Goal: Information Seeking & Learning: Check status

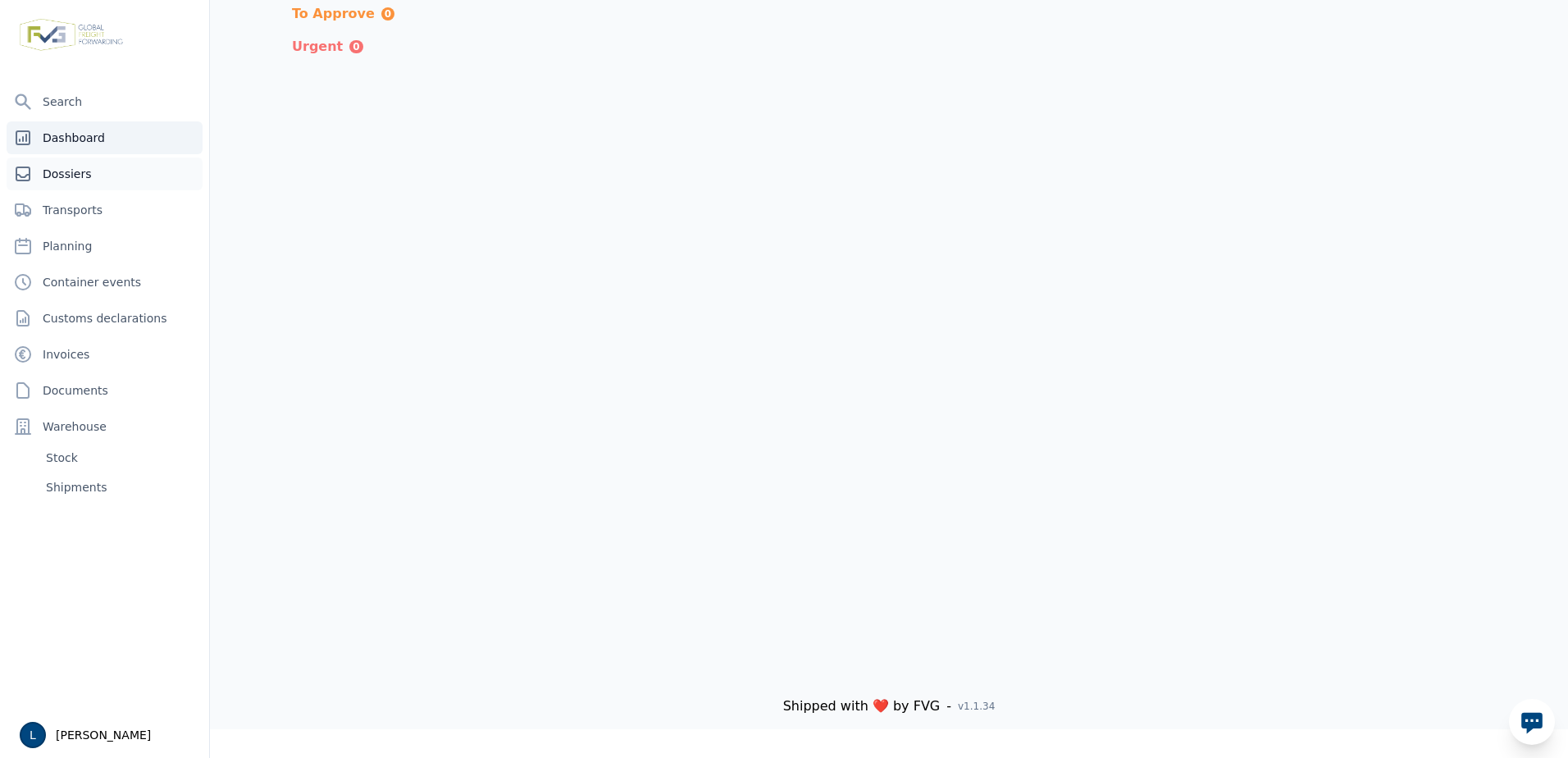
click at [132, 170] on link "Dossiers" at bounding box center [104, 174] width 196 height 33
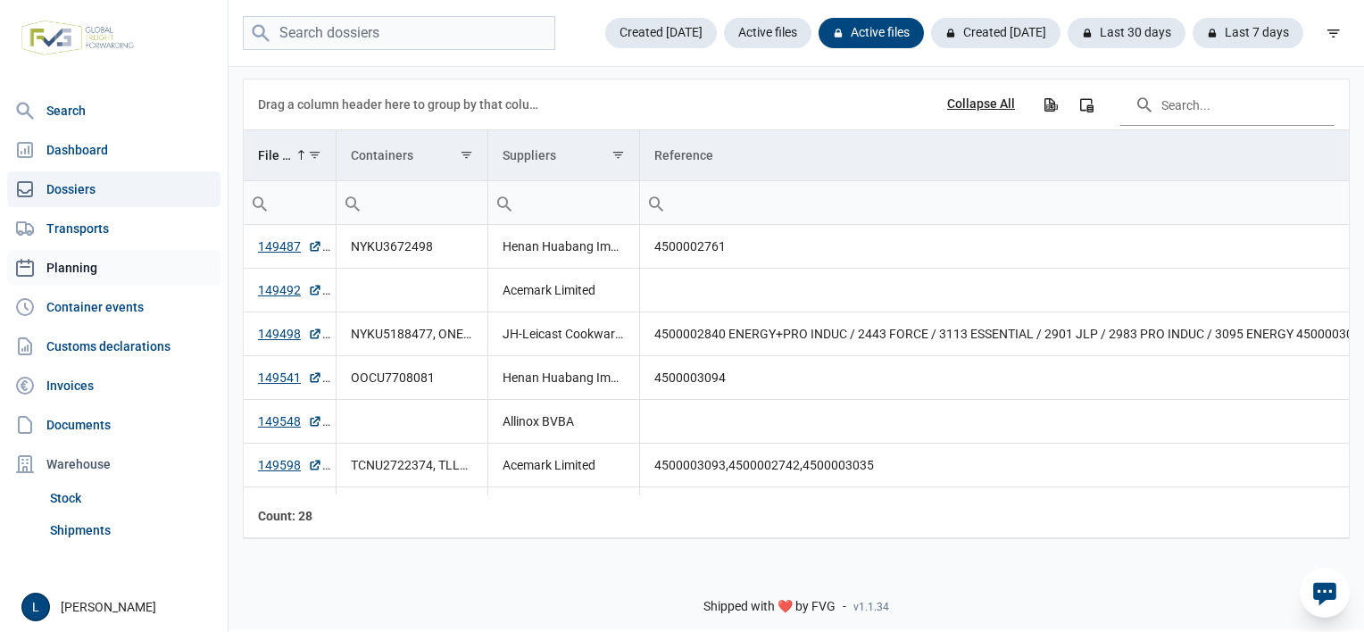
drag, startPoint x: 144, startPoint y: 344, endPoint x: 210, endPoint y: 250, distance: 114.6
click at [144, 344] on link "Customs declarations" at bounding box center [113, 346] width 213 height 36
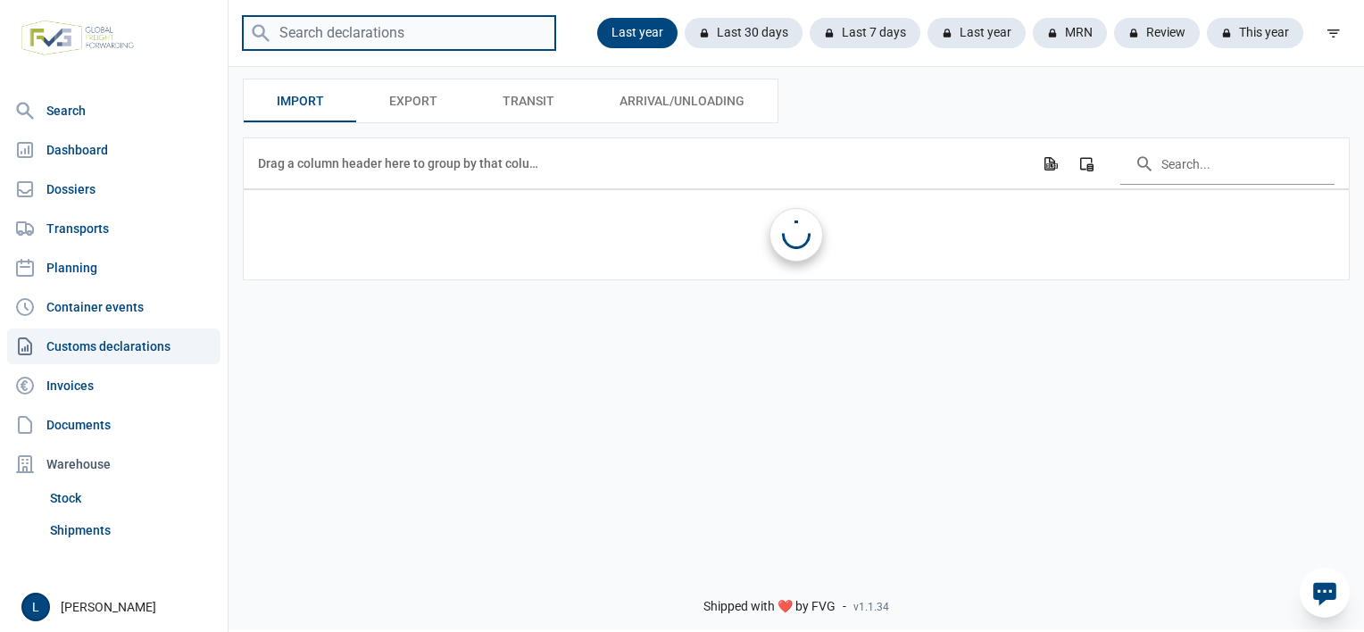
click at [360, 24] on input "search" at bounding box center [399, 33] width 312 height 35
paste input "SHP149470-1"
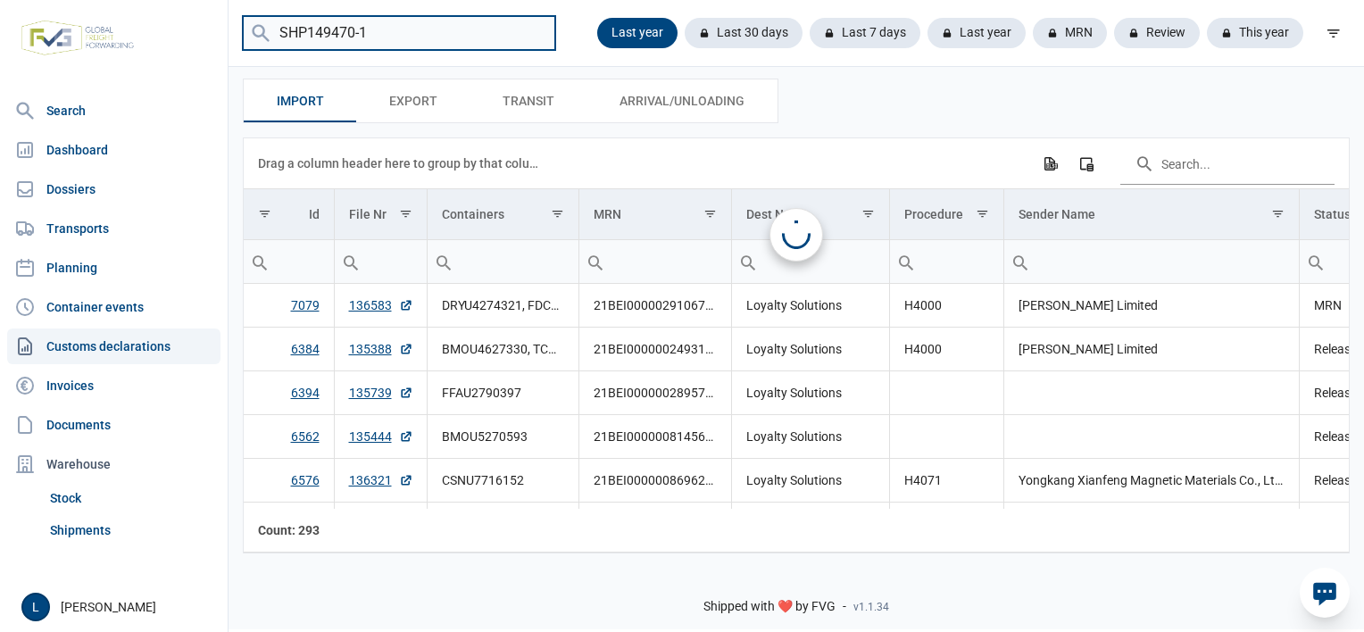
type input "SHP149470-1"
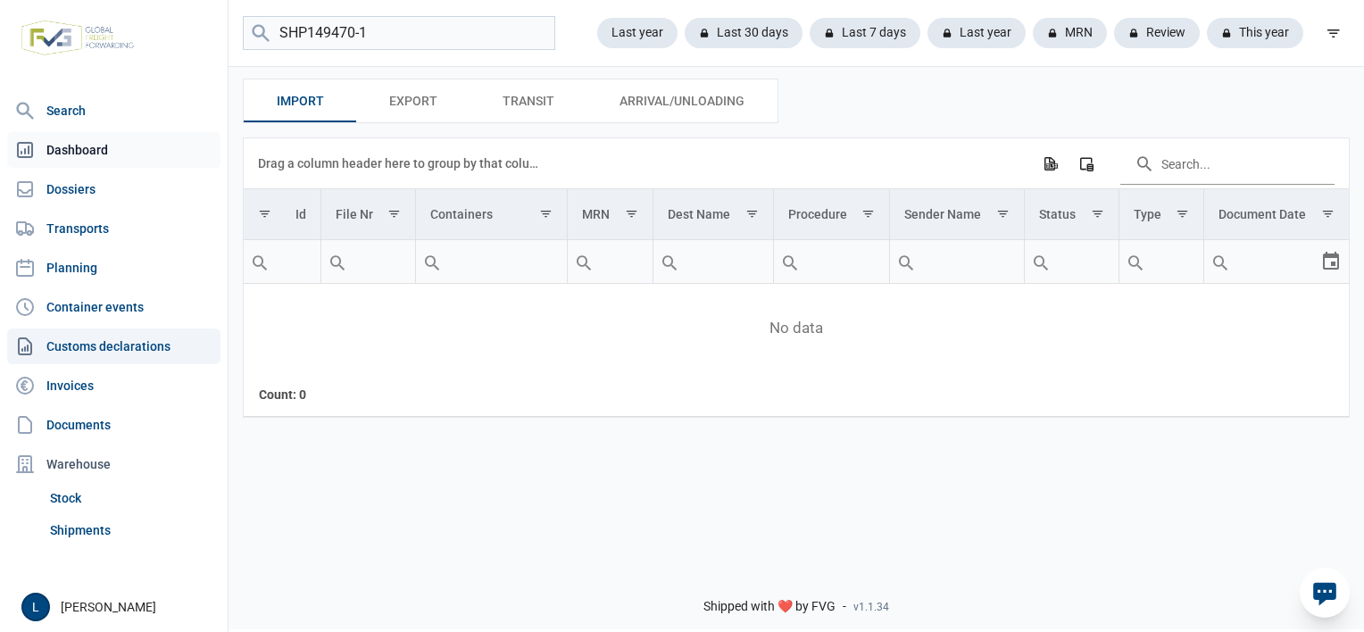
click at [111, 150] on link "Dashboard" at bounding box center [113, 150] width 213 height 36
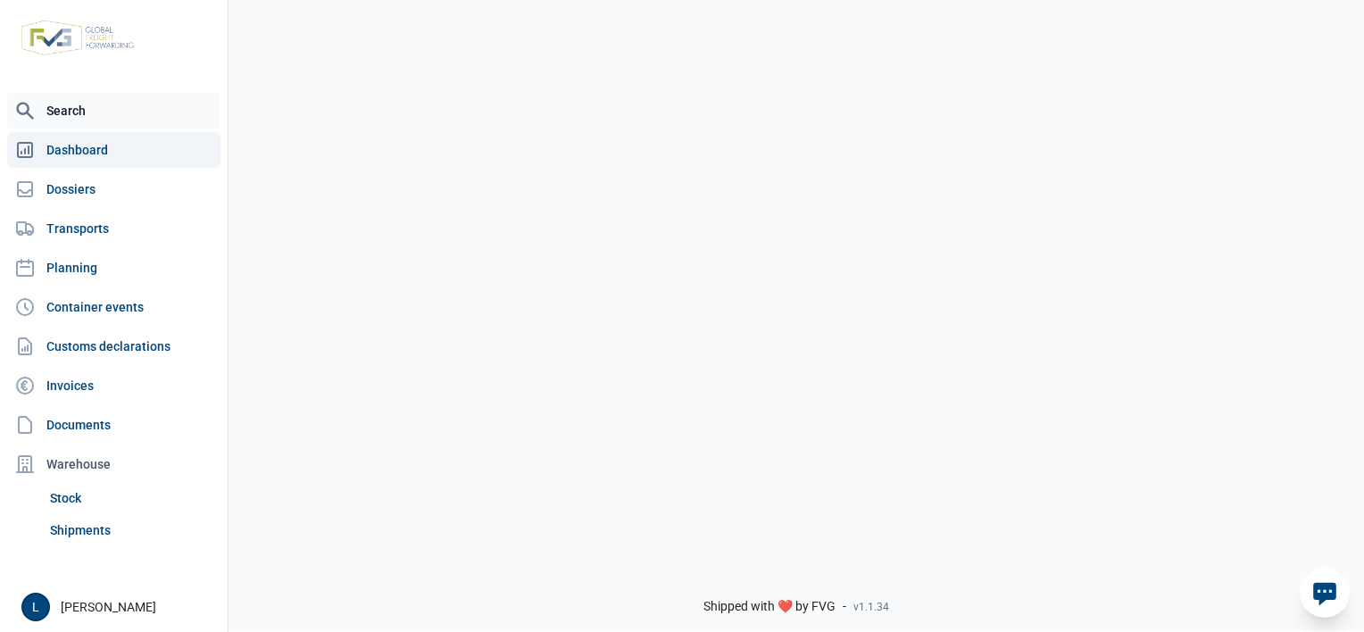
click at [138, 114] on link "Search" at bounding box center [113, 111] width 213 height 36
click at [139, 423] on link "Documents" at bounding box center [113, 425] width 213 height 36
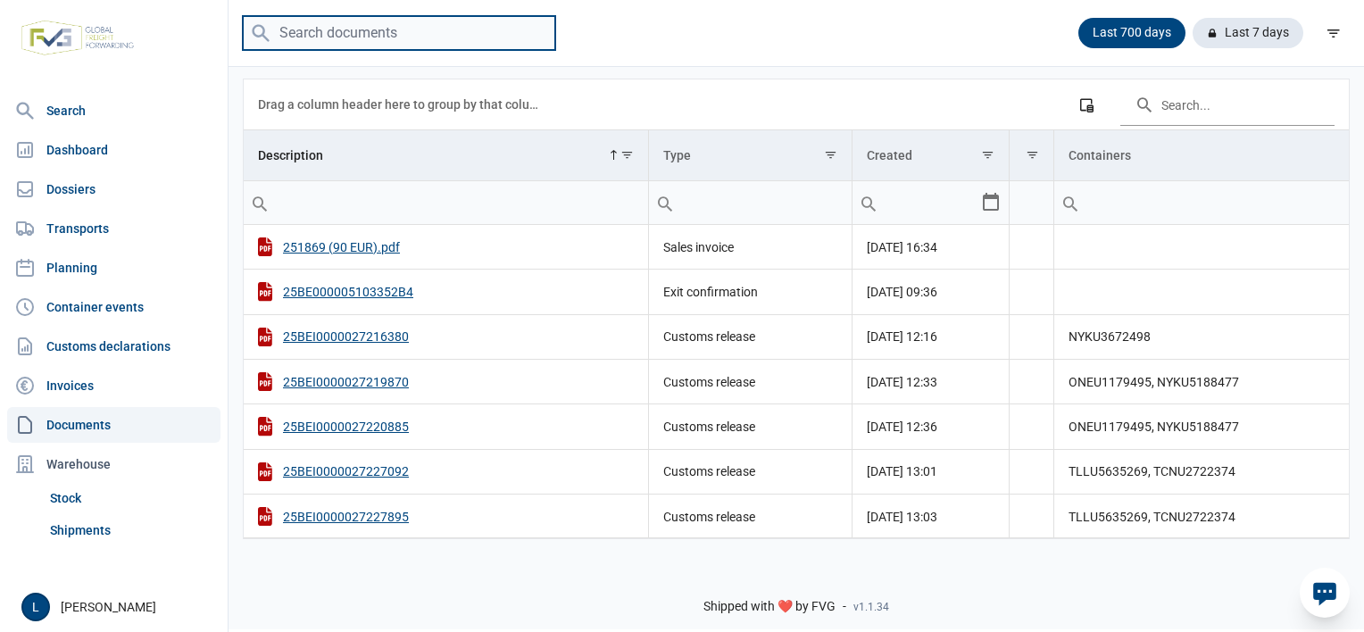
click at [346, 32] on input "search" at bounding box center [399, 33] width 312 height 35
paste input "SHP149470-1"
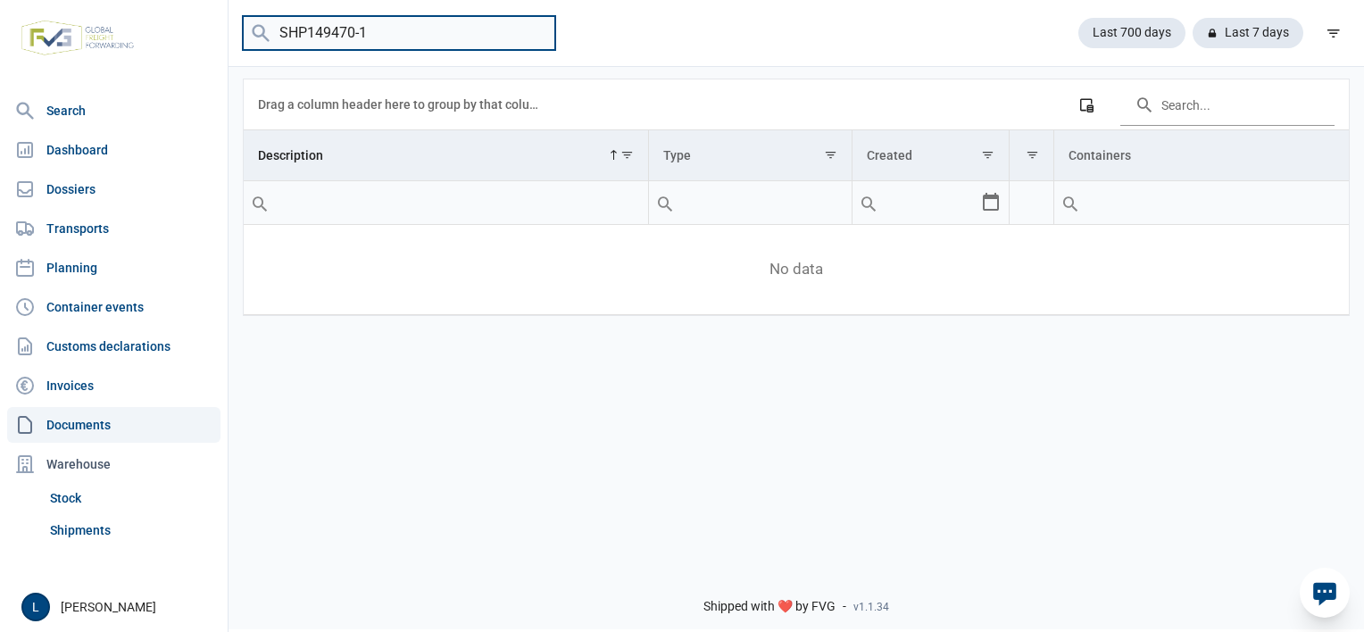
click at [368, 29] on input "SHP149470-1" at bounding box center [399, 33] width 312 height 35
click at [299, 23] on input "SHP149470" at bounding box center [399, 33] width 312 height 35
type input "SHiP149470"
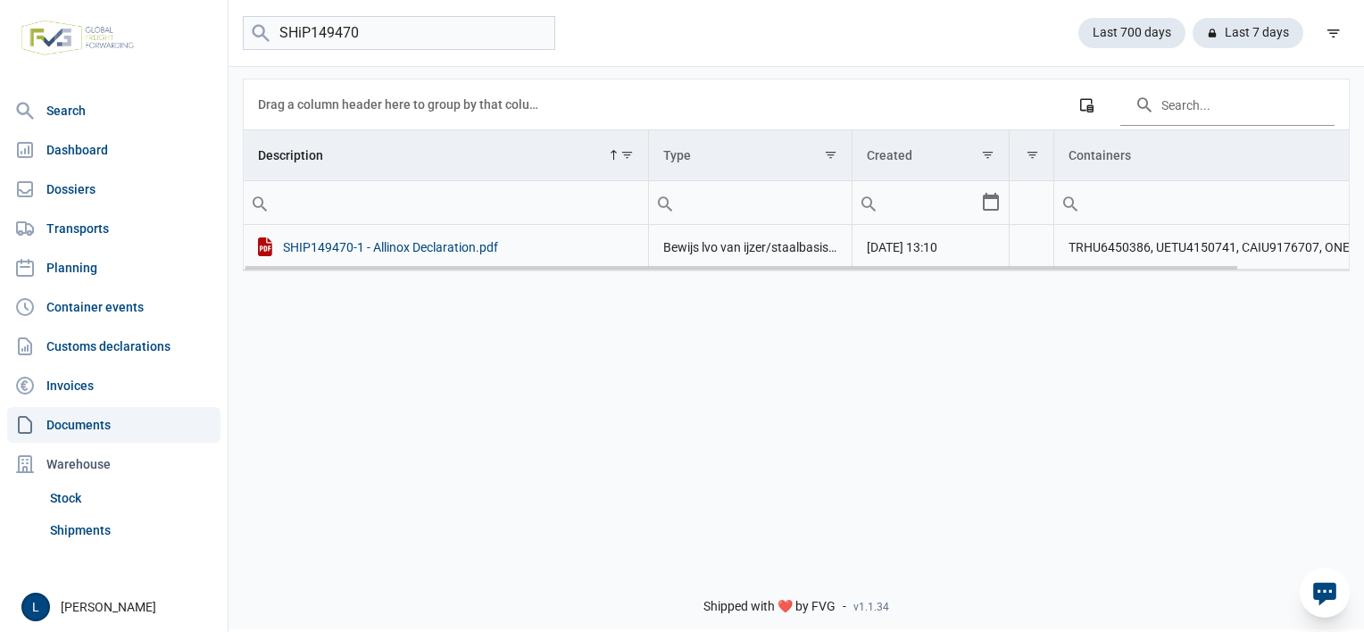
click at [397, 243] on div "SHIP149470-1 - Allinox Declaration.pdf" at bounding box center [446, 246] width 376 height 19
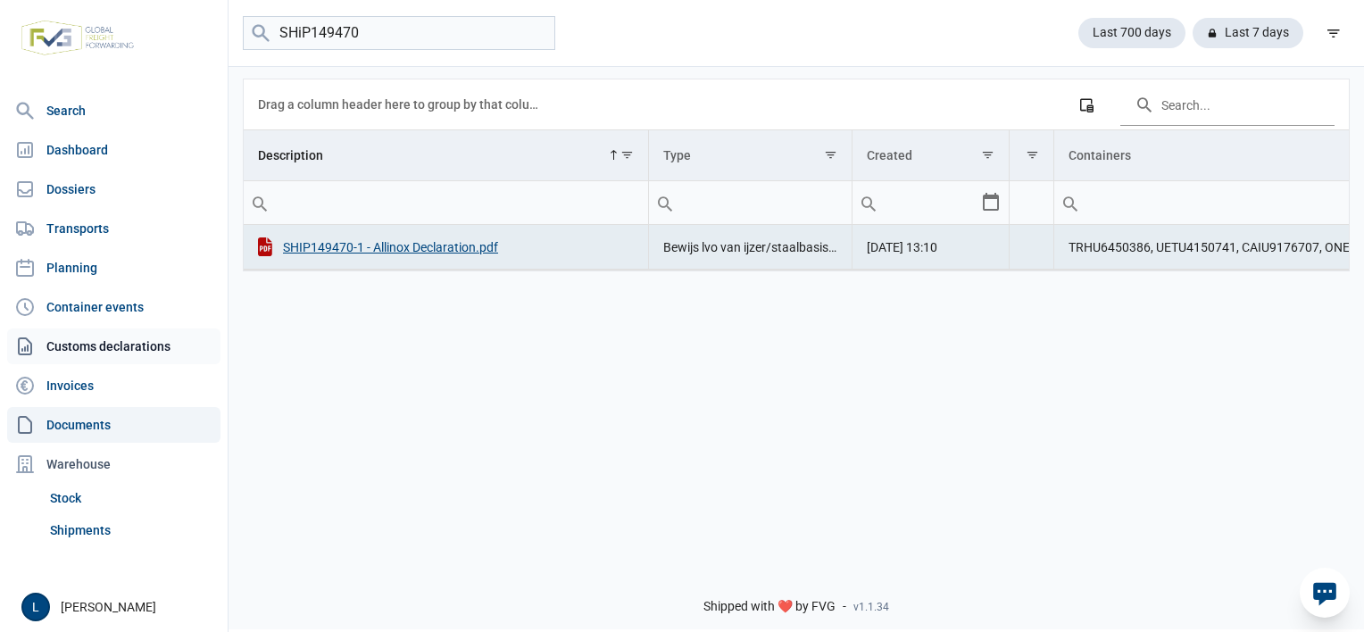
click at [125, 350] on link "Customs declarations" at bounding box center [113, 346] width 213 height 36
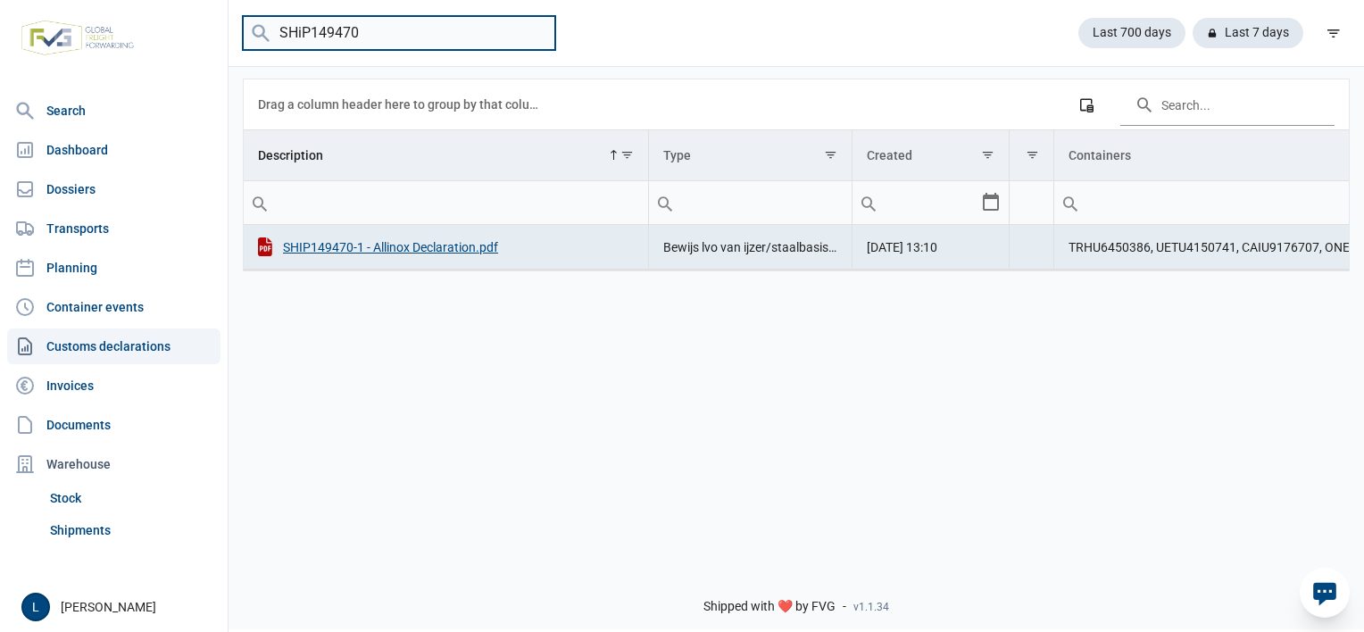
click at [411, 38] on input "SHiP149470" at bounding box center [399, 33] width 312 height 35
click at [411, 32] on input "SHiP149470" at bounding box center [399, 33] width 312 height 35
click at [115, 311] on link "Container events" at bounding box center [113, 307] width 213 height 36
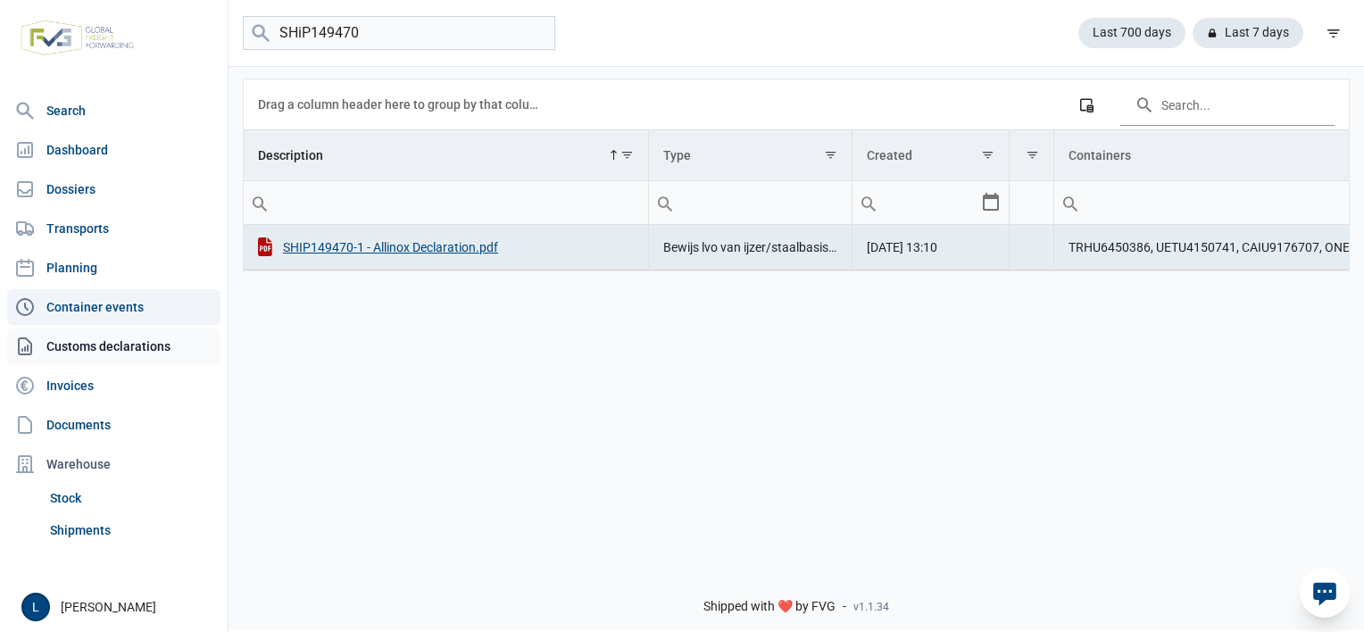
click at [122, 339] on link "Customs declarations" at bounding box center [113, 346] width 213 height 36
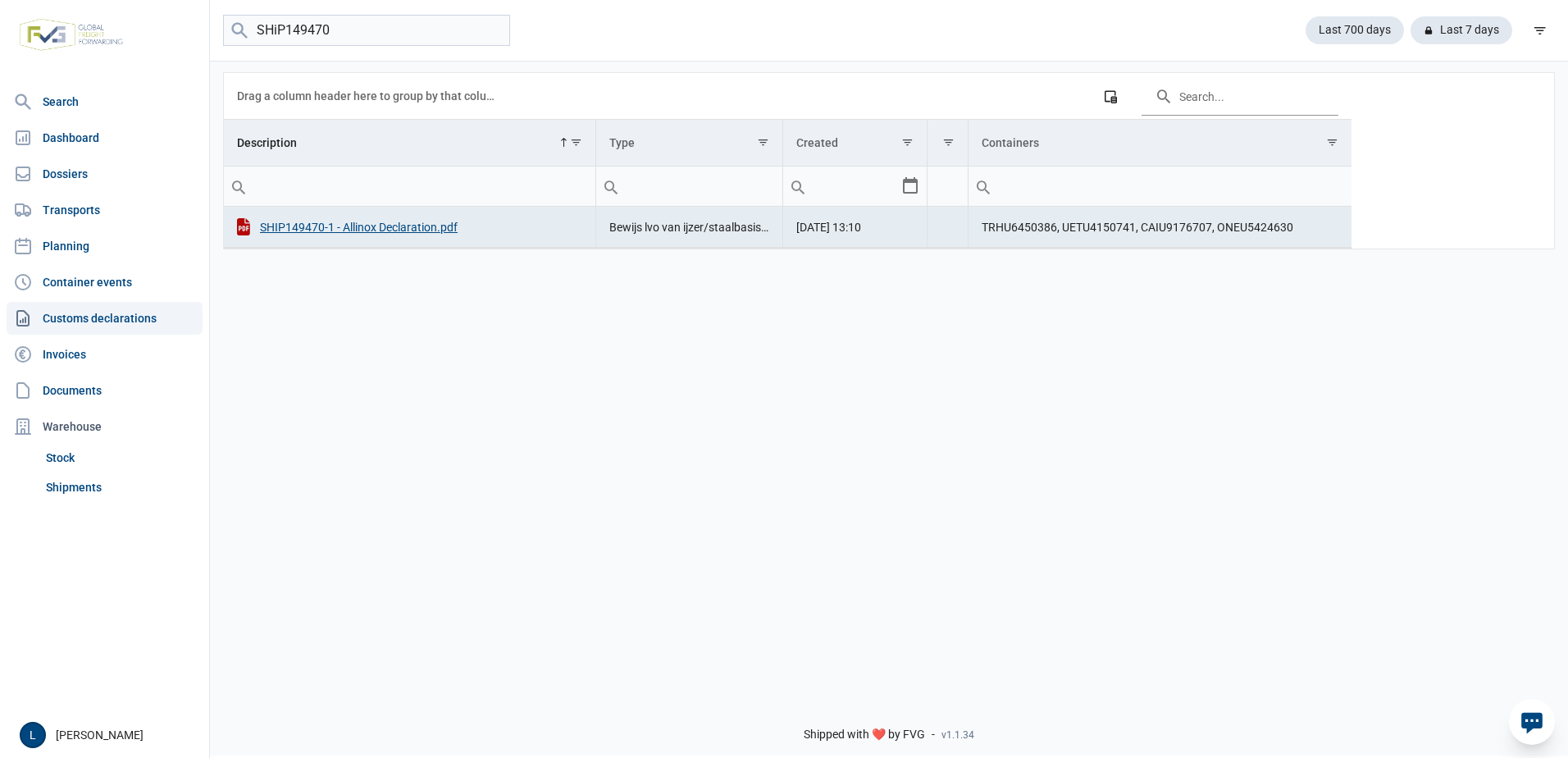
click at [97, 26] on img at bounding box center [71, 34] width 117 height 45
click at [59, 119] on nav "Search Dashboard Dossiers Transports Planning Container events Customs declarat…" at bounding box center [105, 399] width 210 height 627
click at [59, 140] on link "Dashboard" at bounding box center [104, 138] width 196 height 33
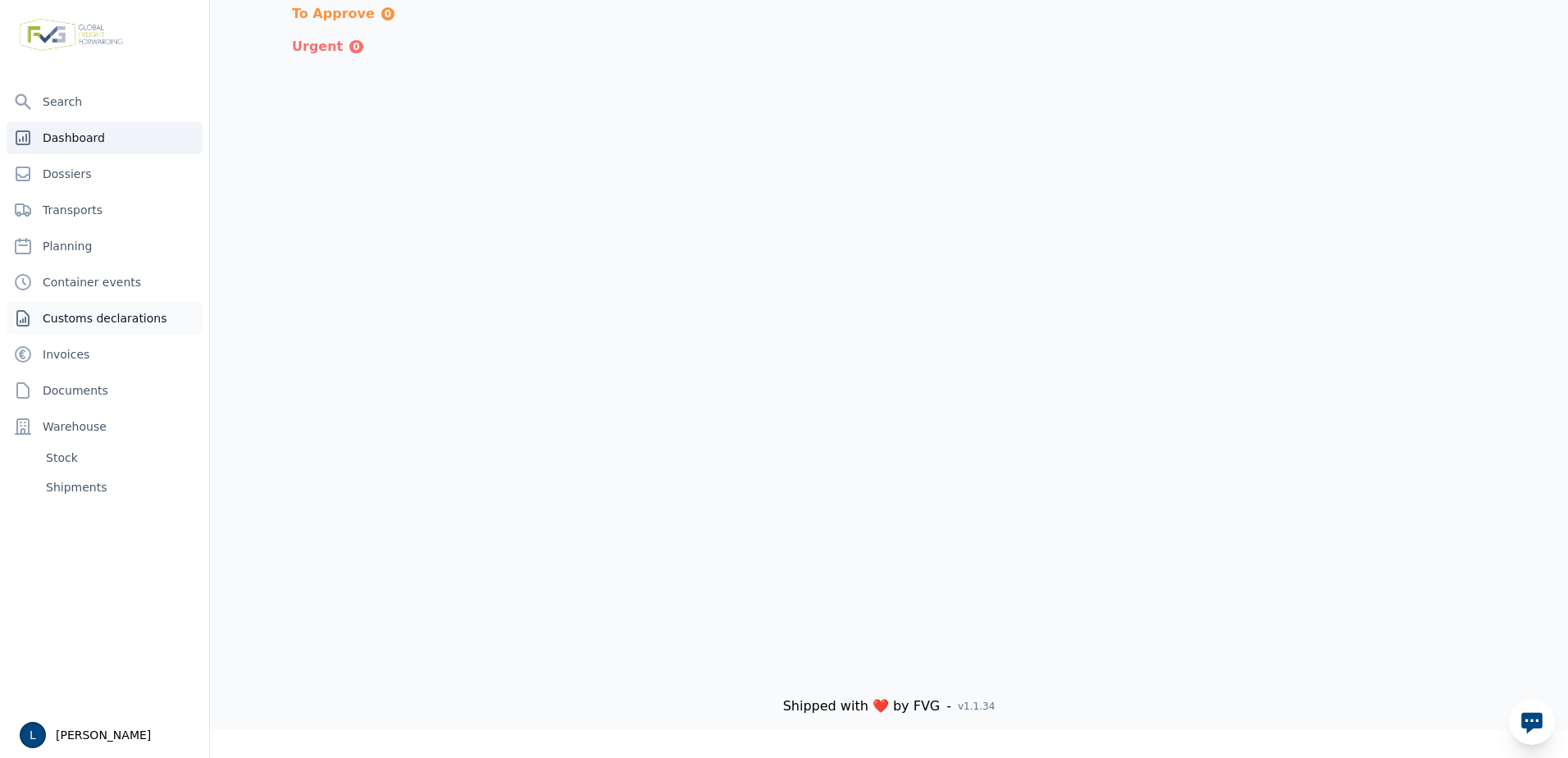
click at [110, 316] on link "Customs declarations" at bounding box center [104, 318] width 196 height 33
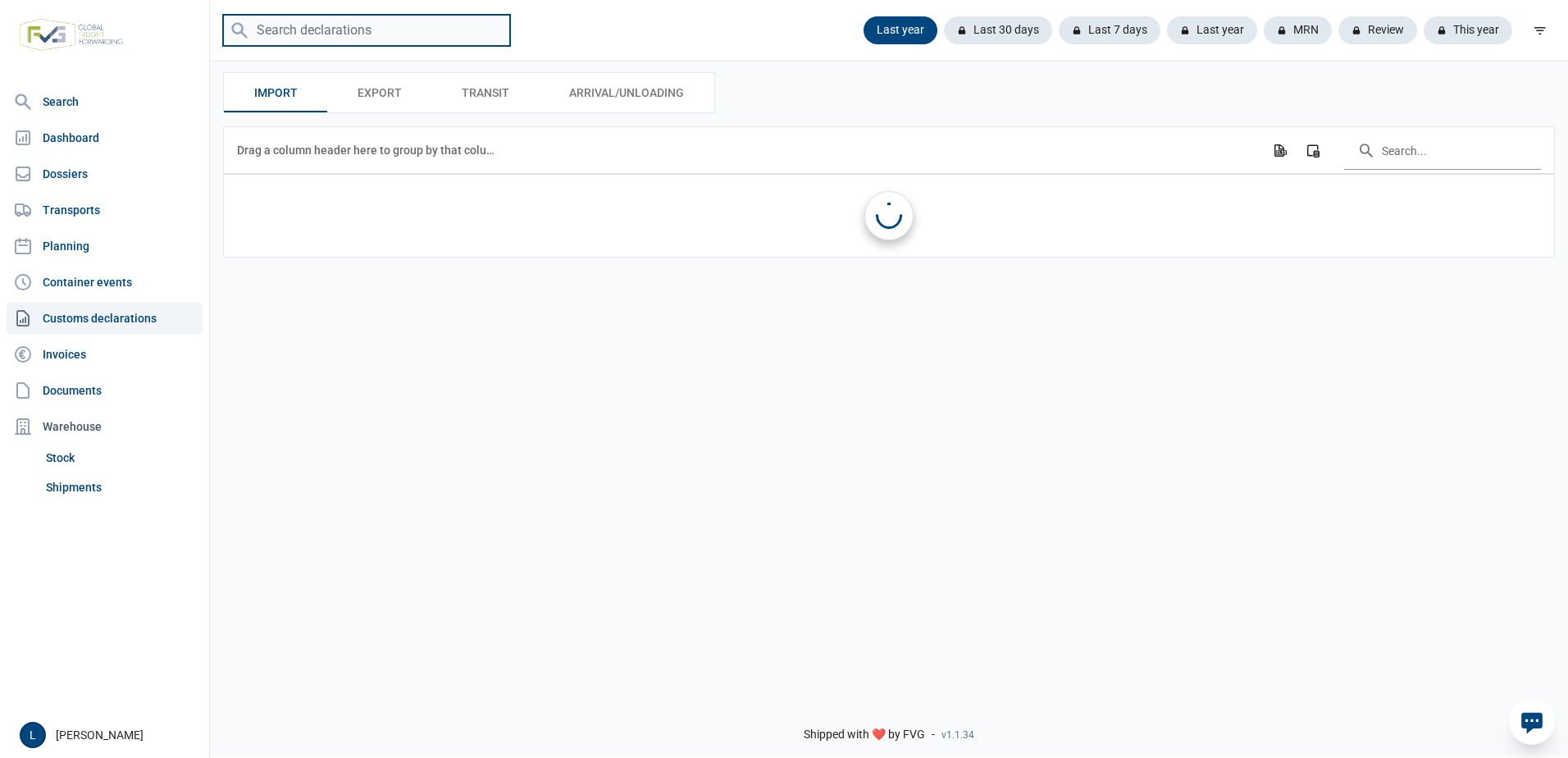
click at [329, 29] on input "search" at bounding box center [367, 30] width 287 height 32
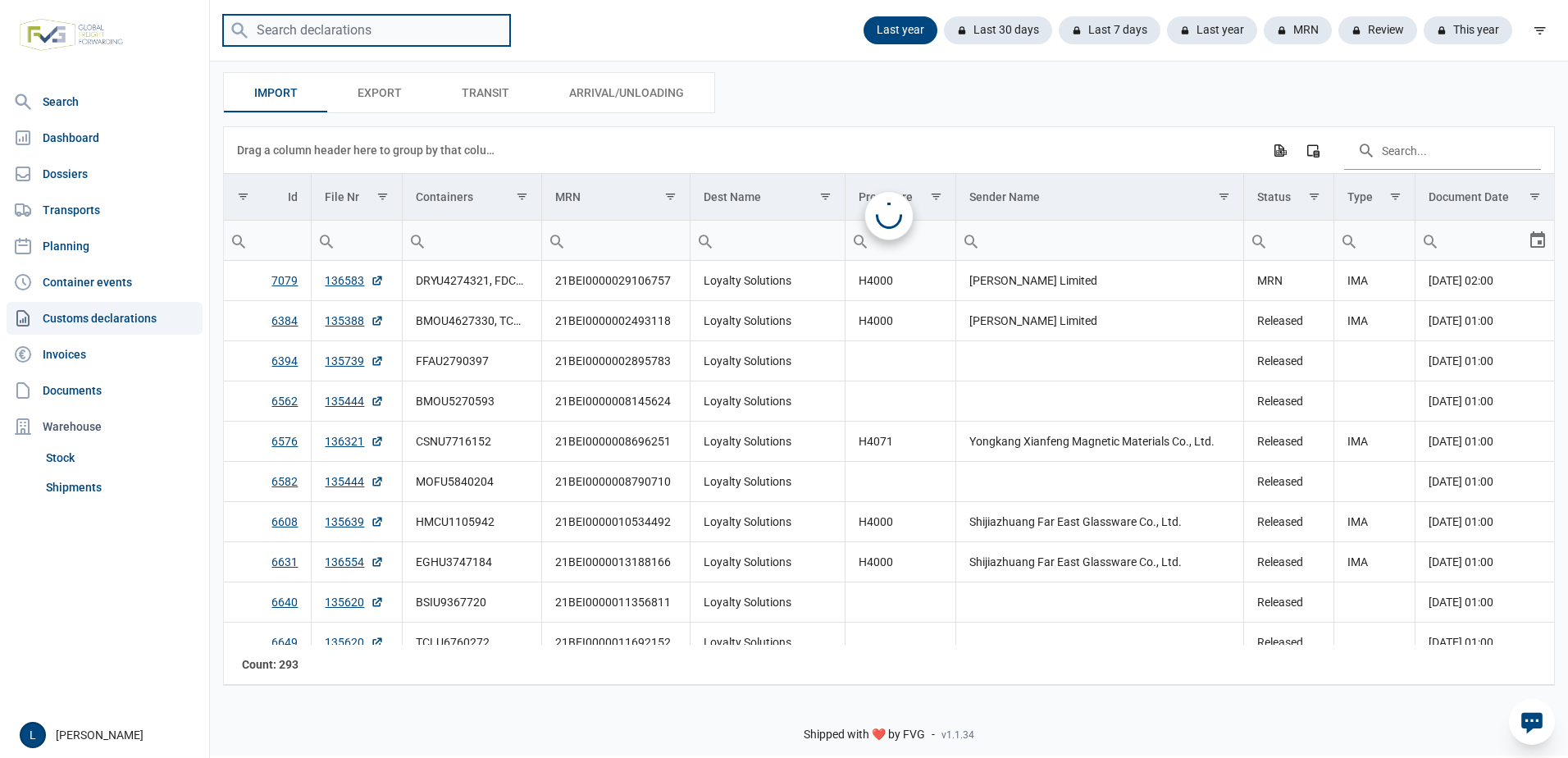
paste input "SHP149470-1"
drag, startPoint x: 274, startPoint y: 27, endPoint x: 287, endPoint y: 28, distance: 13.0
click at [274, 27] on input "SHP149470-1" at bounding box center [367, 30] width 287 height 32
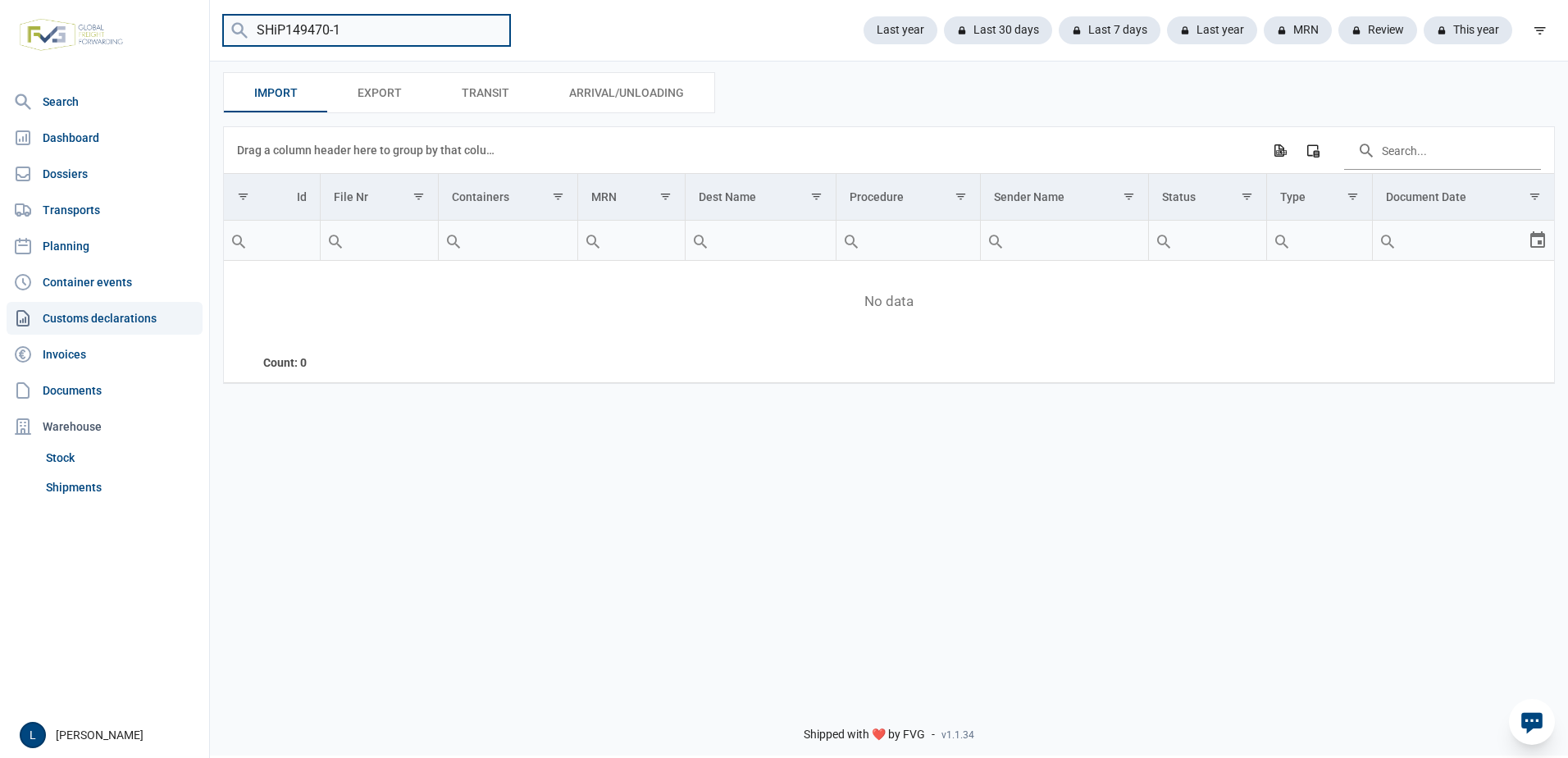
drag, startPoint x: 343, startPoint y: 27, endPoint x: 511, endPoint y: 28, distance: 168.0
click at [452, 33] on input "SHiP149470-1" at bounding box center [367, 30] width 287 height 32
type input "SHiP149470"
click at [100, 180] on link "Dossiers" at bounding box center [104, 174] width 196 height 33
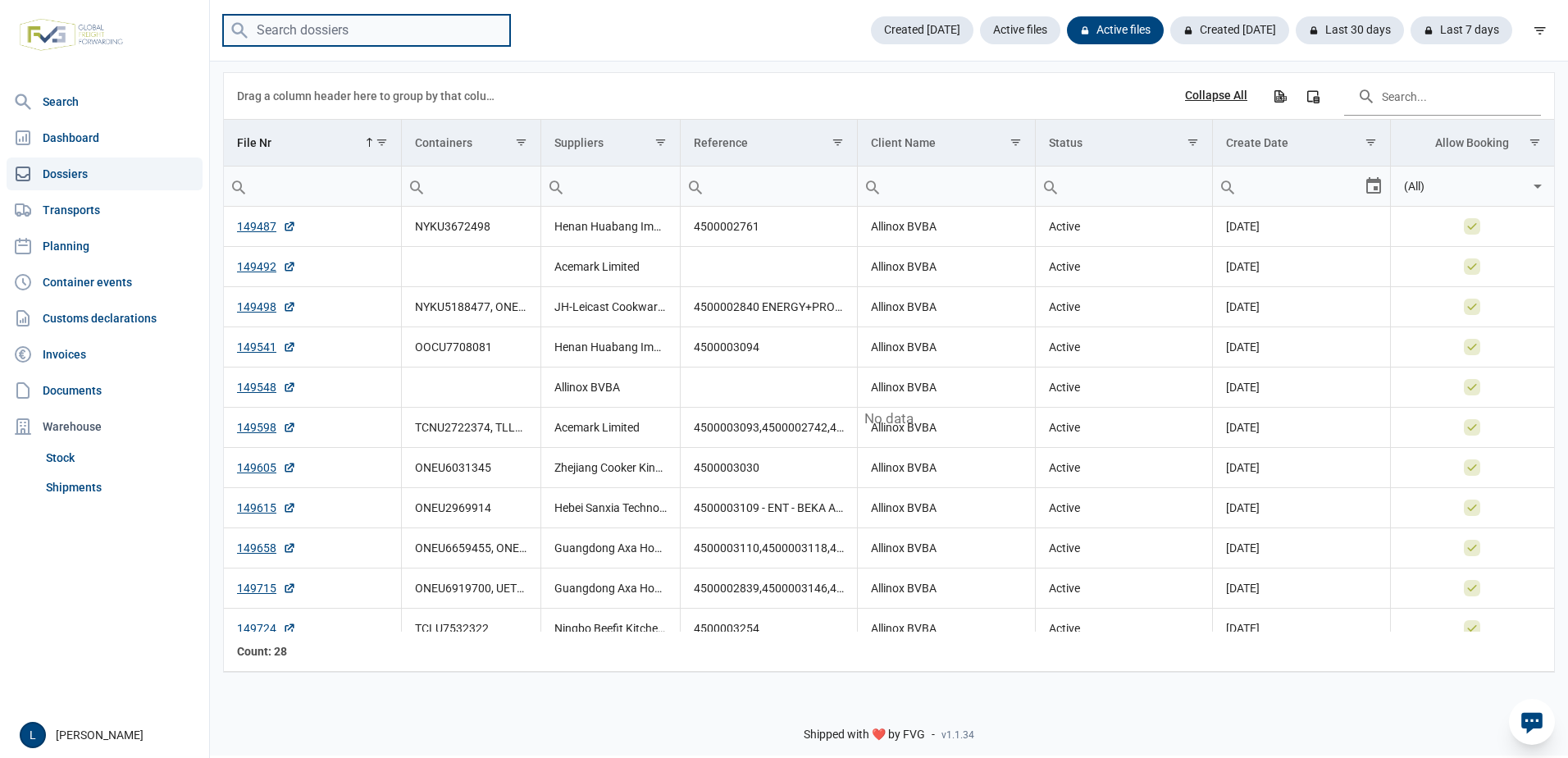
click at [296, 37] on input "search" at bounding box center [367, 30] width 287 height 32
paste input "SHP149470-1"
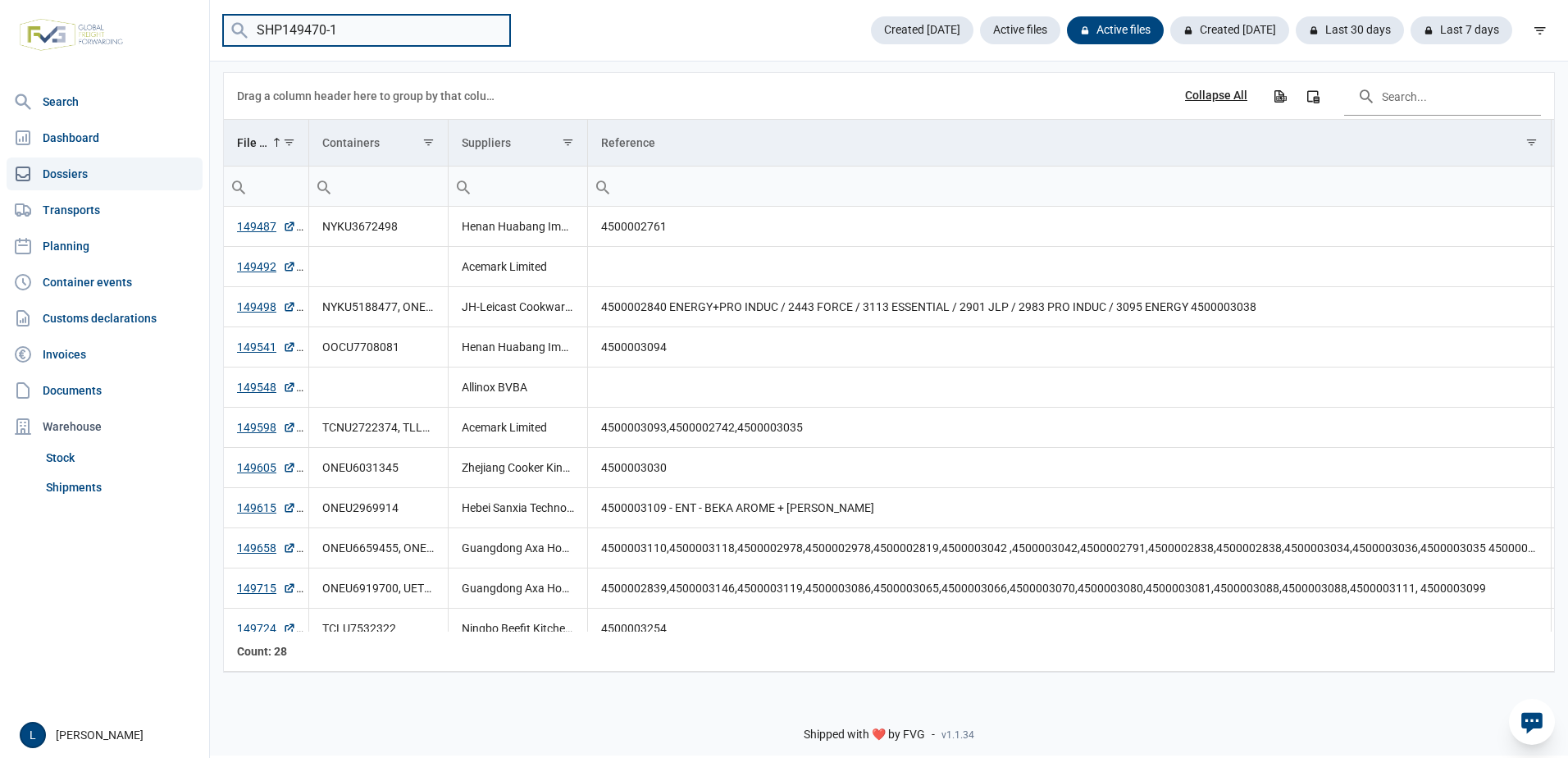
click at [278, 27] on input "SHP149470-1" at bounding box center [367, 30] width 287 height 32
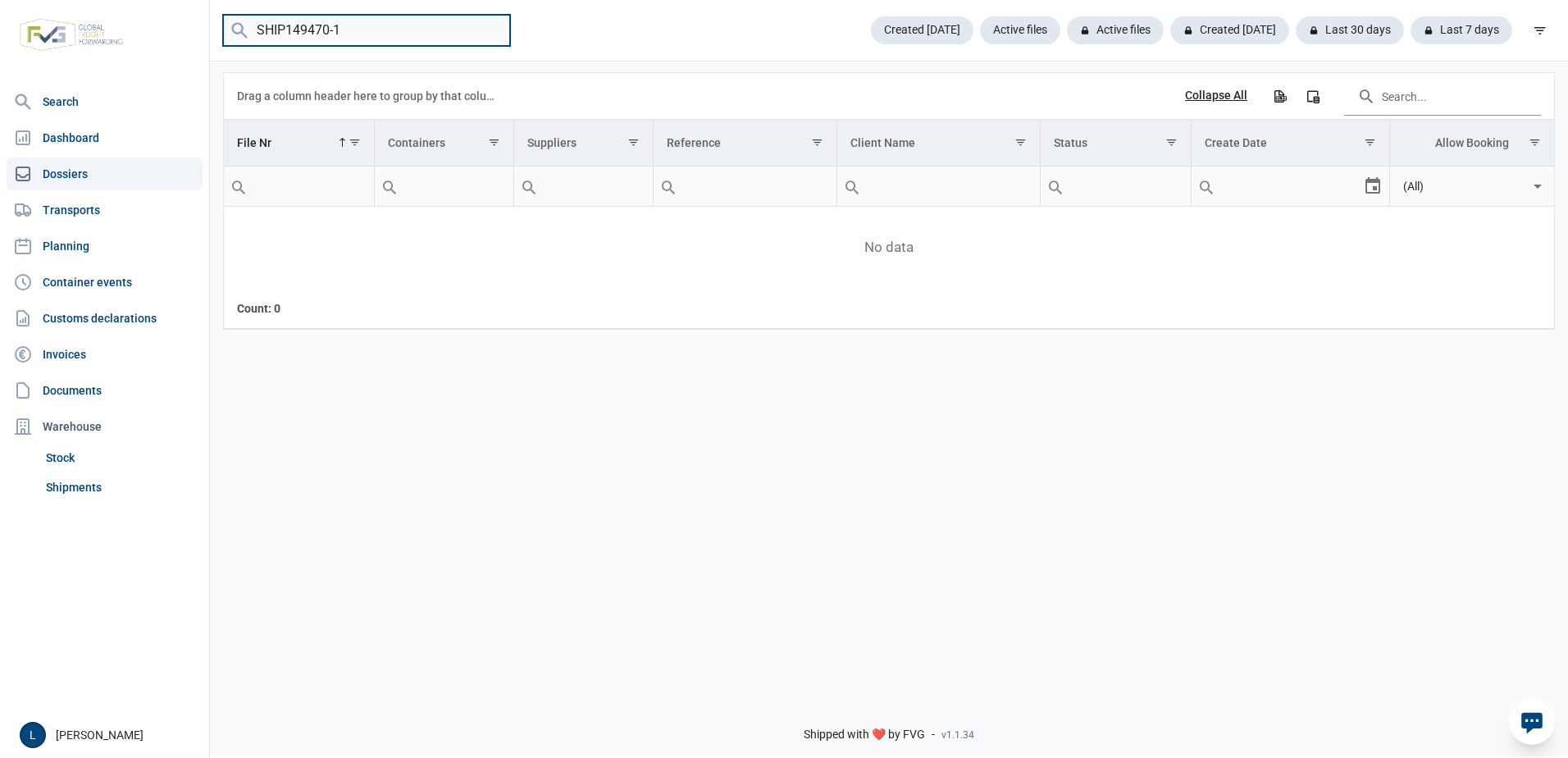
click at [392, 25] on input "SHIP149470-1" at bounding box center [367, 30] width 287 height 32
drag, startPoint x: 286, startPoint y: 27, endPoint x: 60, endPoint y: 40, distance: 226.4
click at [60, 40] on div "Search Dashboard Dossiers Transports Planning Container events Customs declarat…" at bounding box center [784, 376] width 1568 height 758
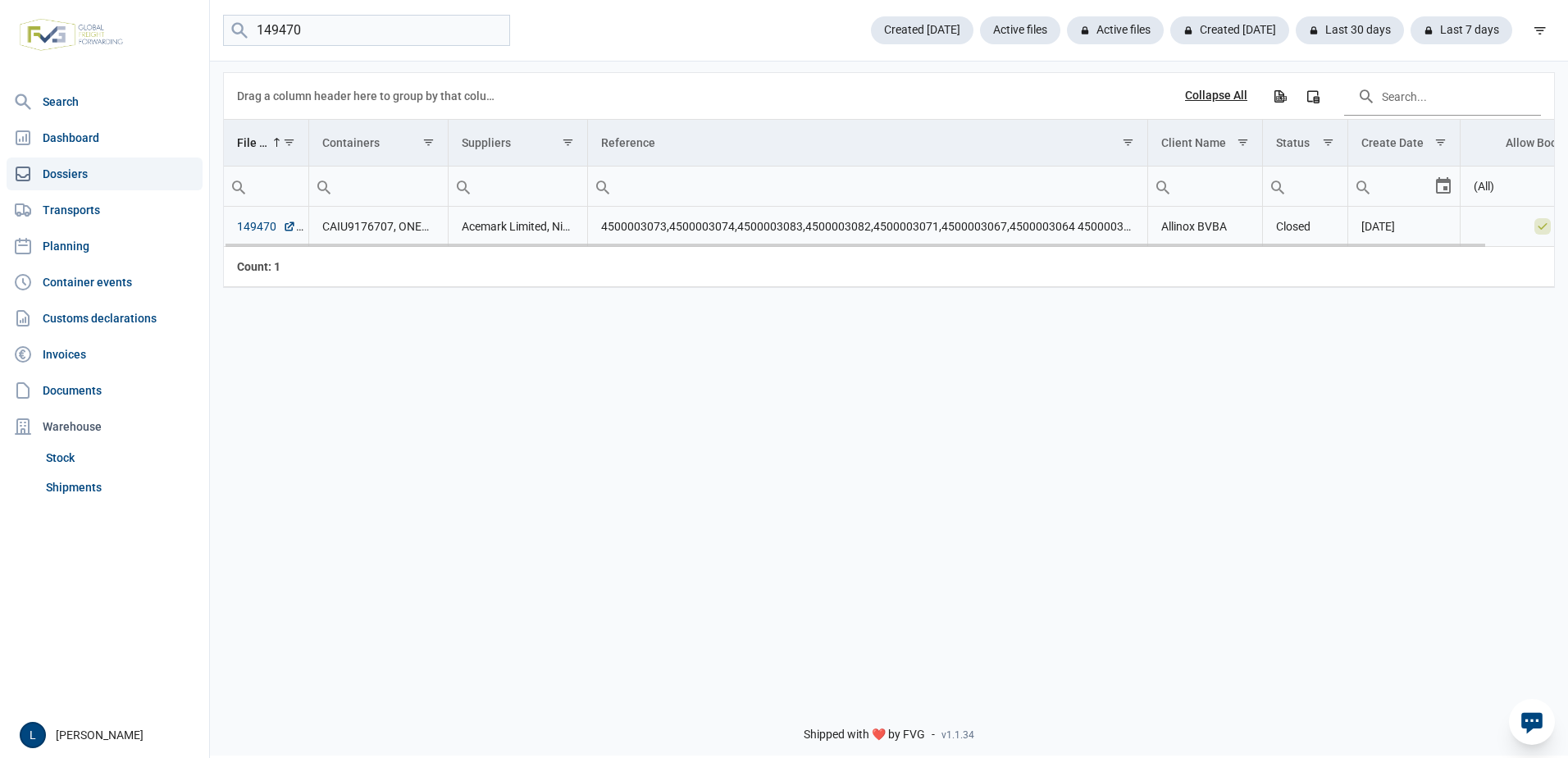
click at [261, 224] on link "149470" at bounding box center [267, 226] width 59 height 17
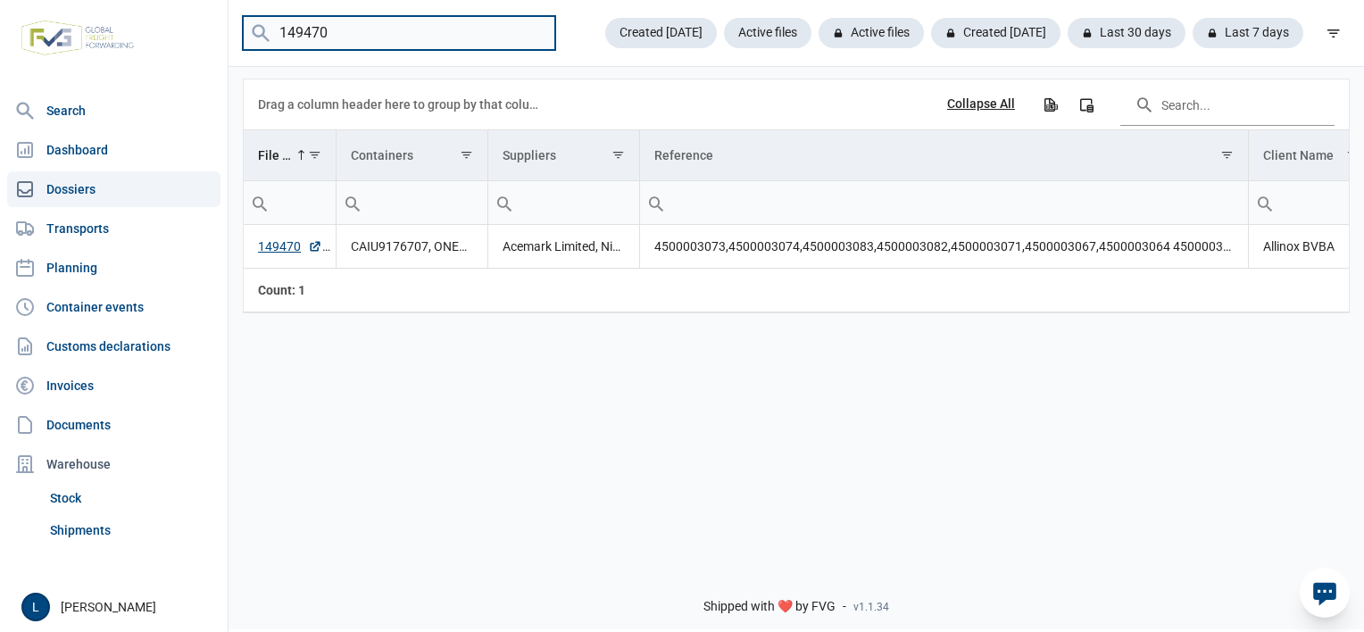
drag, startPoint x: 393, startPoint y: 38, endPoint x: 0, endPoint y: 13, distance: 393.5
click at [2, 17] on div "Search Dashboard Dossiers Transports Planning Container events Customs declarat…" at bounding box center [682, 313] width 1364 height 632
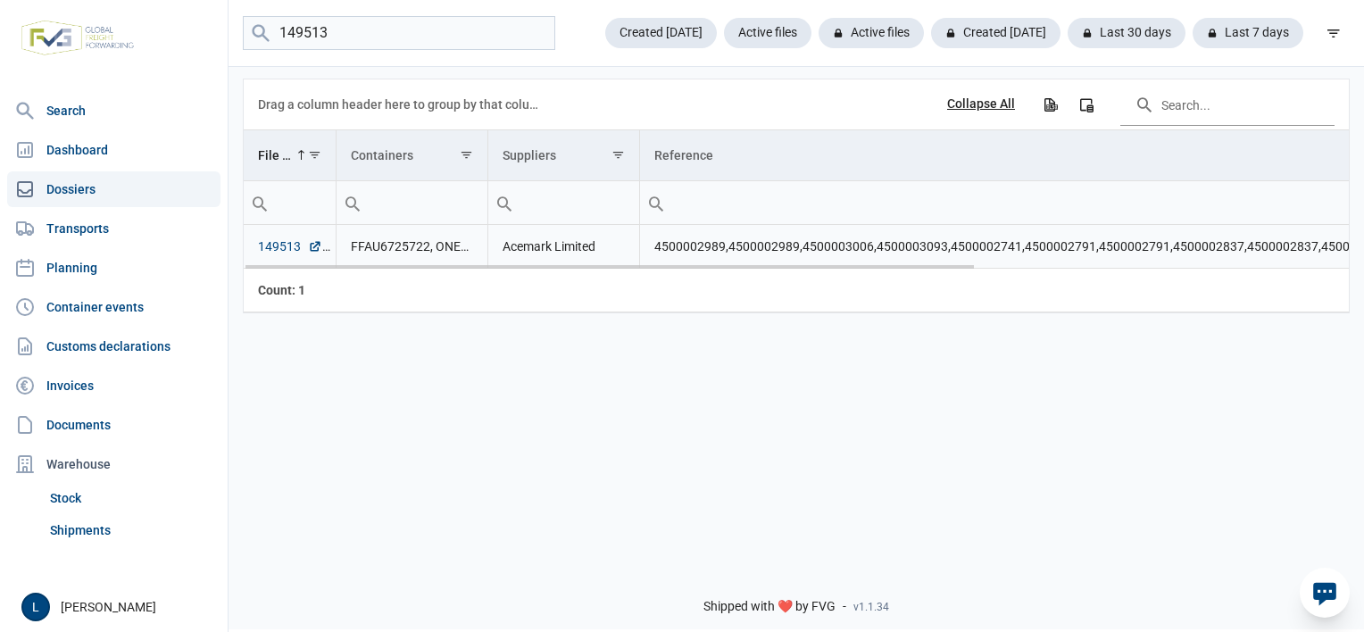
click at [286, 250] on link "149513" at bounding box center [290, 246] width 64 height 18
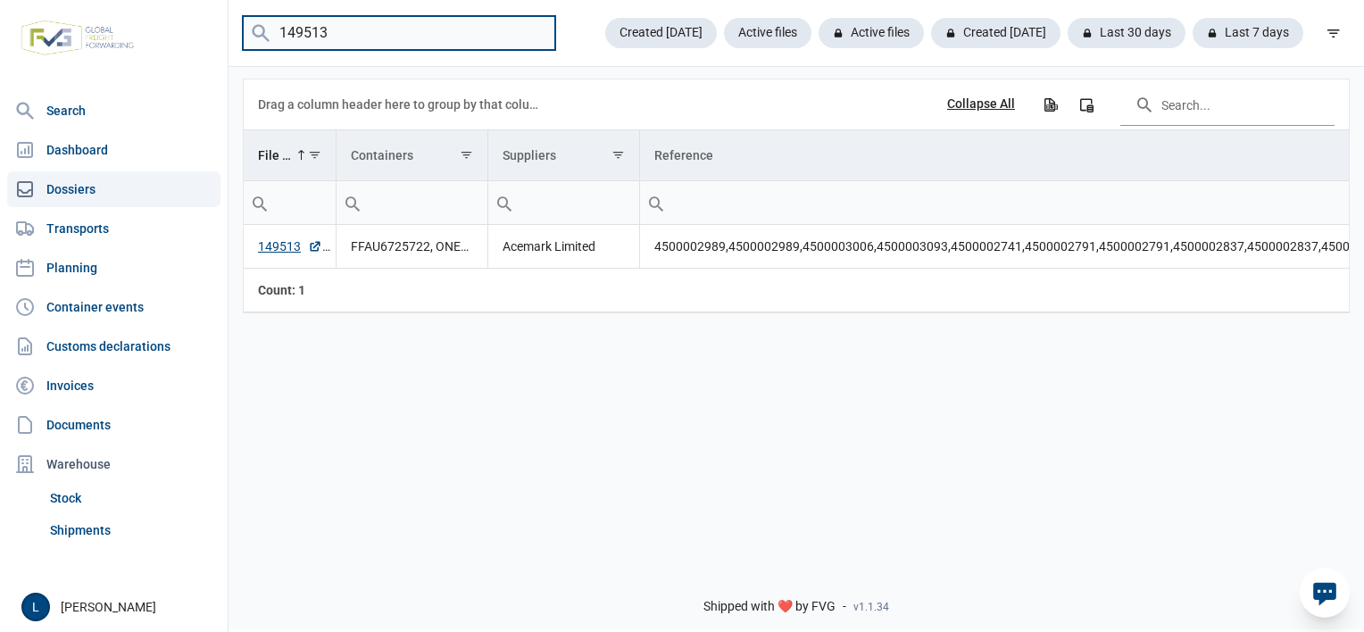
drag, startPoint x: 369, startPoint y: 29, endPoint x: 202, endPoint y: 22, distance: 167.1
click at [206, 22] on div "Search Dashboard Dossiers Transports Planning Container events Customs declarat…" at bounding box center [682, 313] width 1364 height 632
paste input "7676"
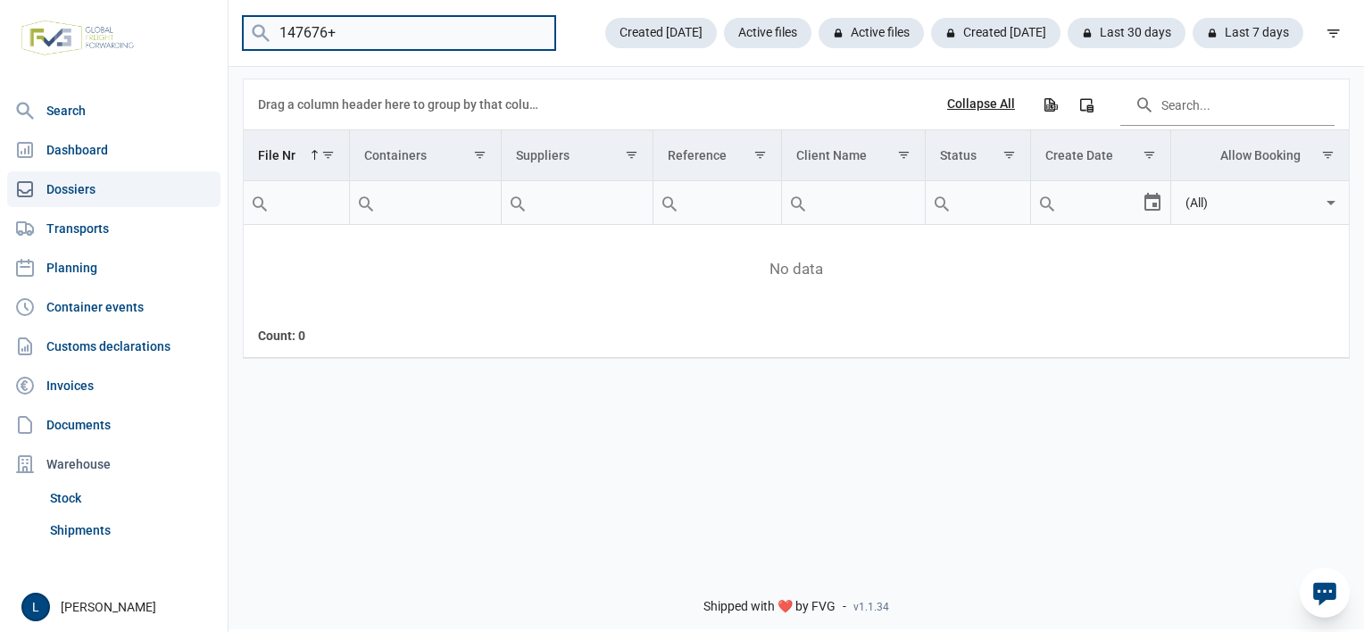
click at [424, 37] on input "147676+" at bounding box center [399, 33] width 312 height 35
type input "147676"
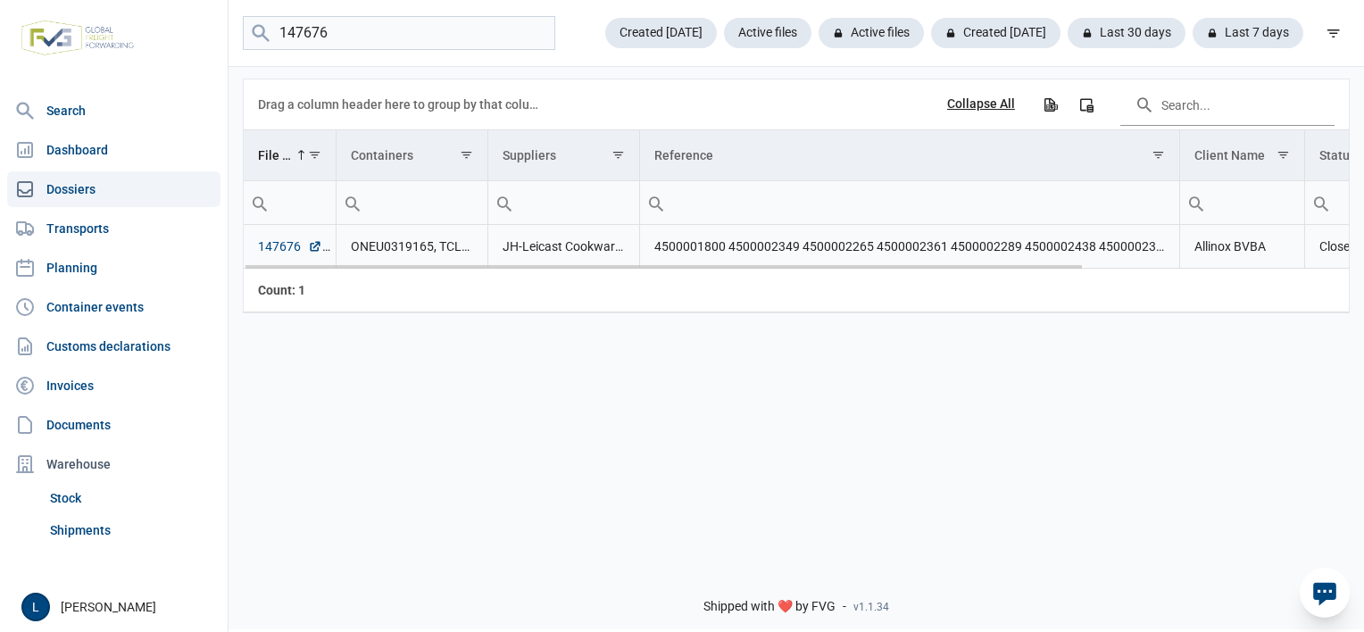
click at [271, 246] on link "147676" at bounding box center [290, 246] width 64 height 18
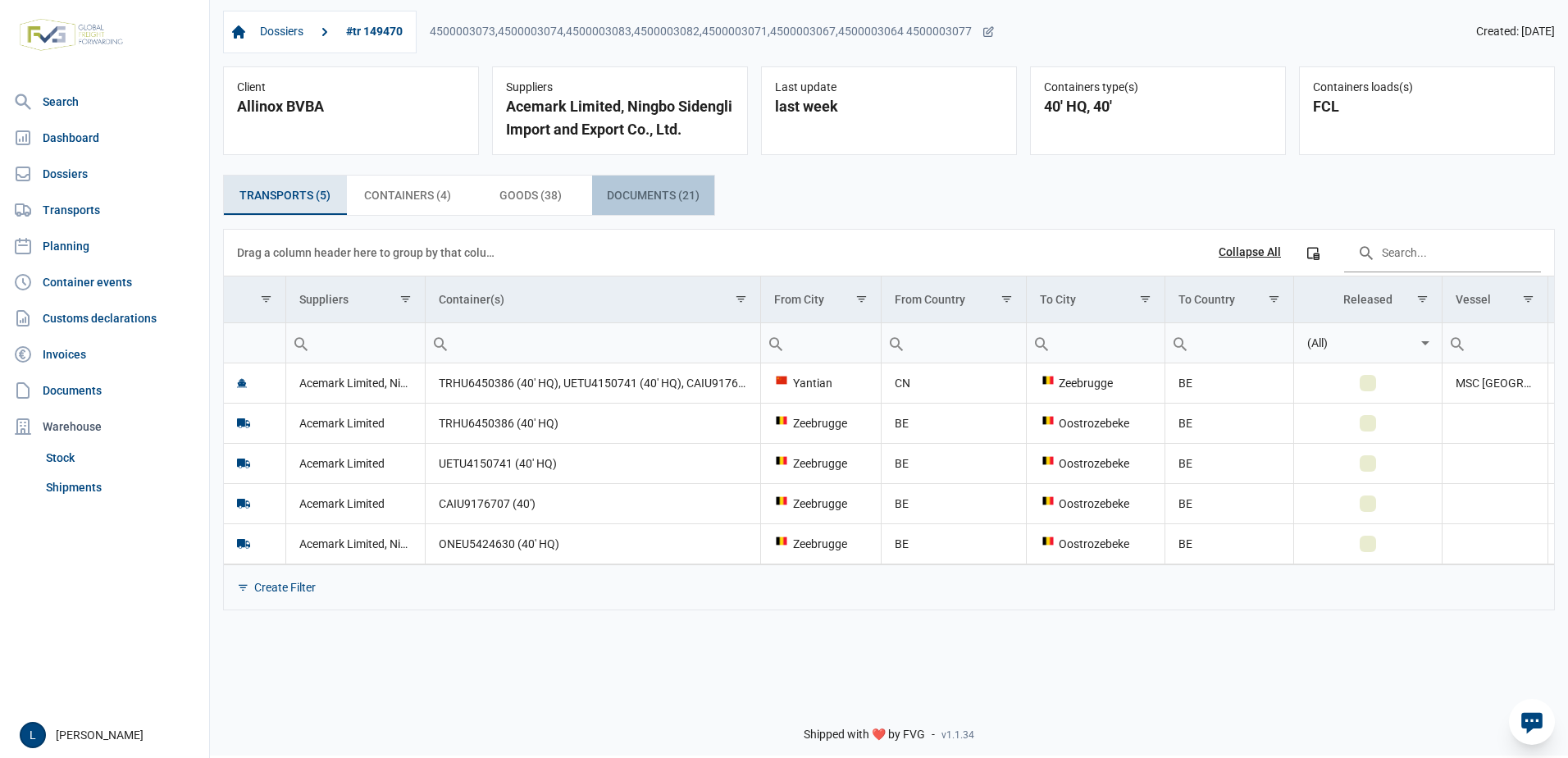
click at [635, 198] on span "Documents (21) Documents (21)" at bounding box center [653, 195] width 93 height 19
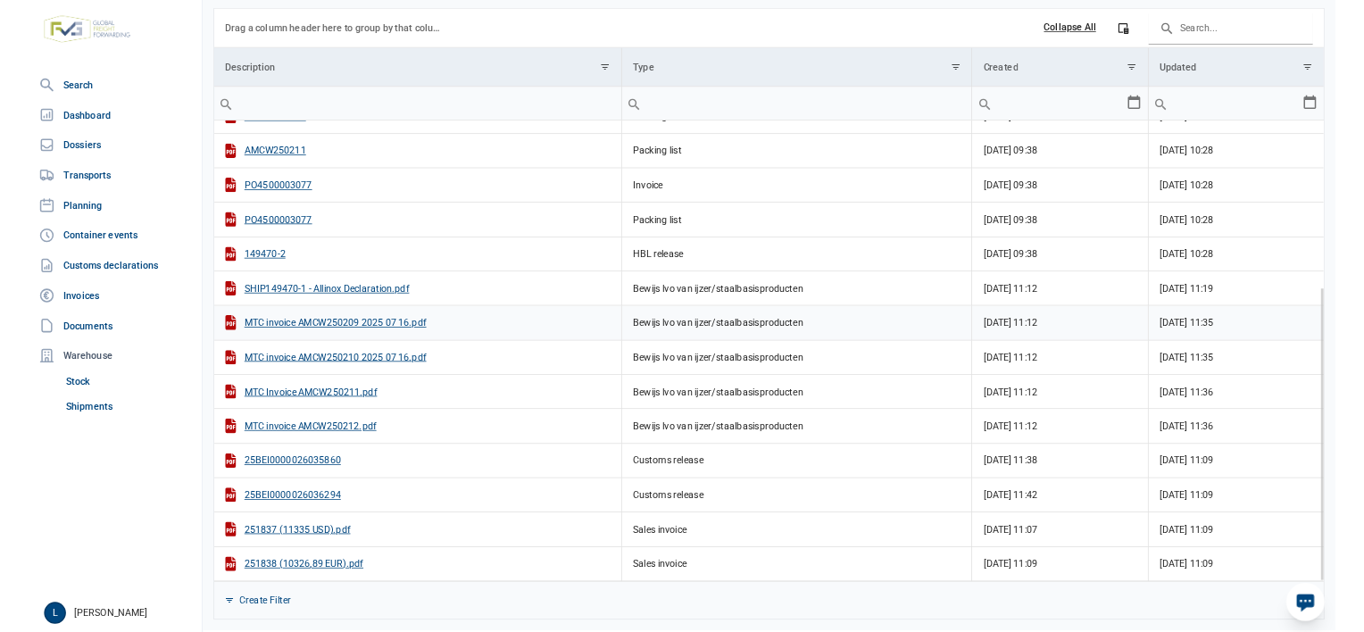
scroll to position [239, 0]
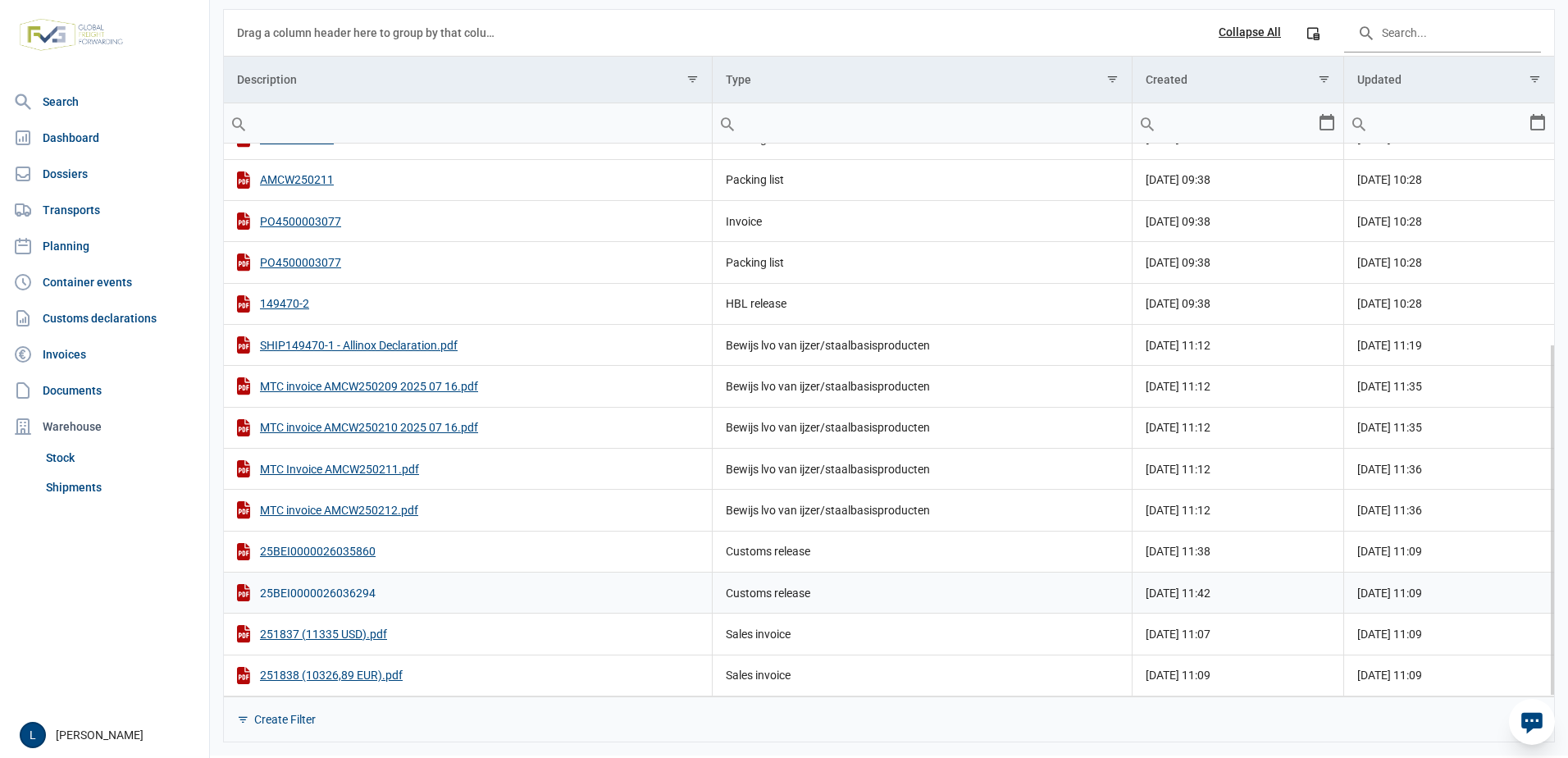
click at [367, 595] on div "25BEI0000026036294" at bounding box center [468, 592] width 461 height 17
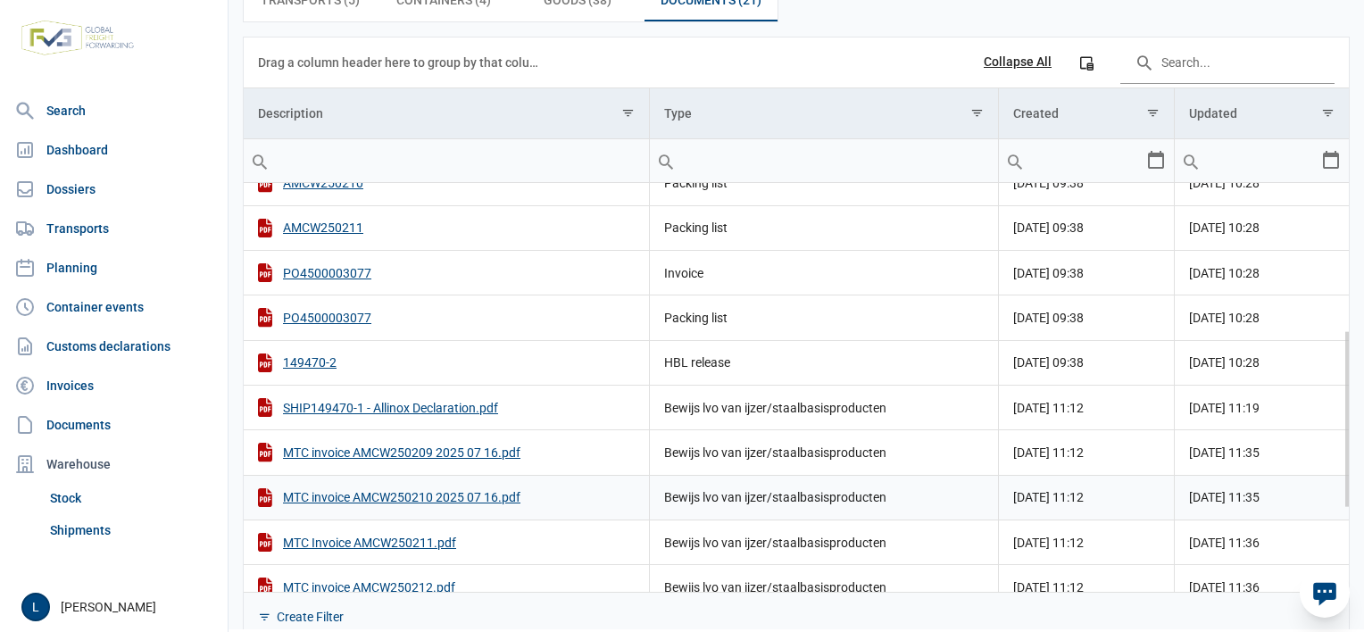
scroll to position [529, 0]
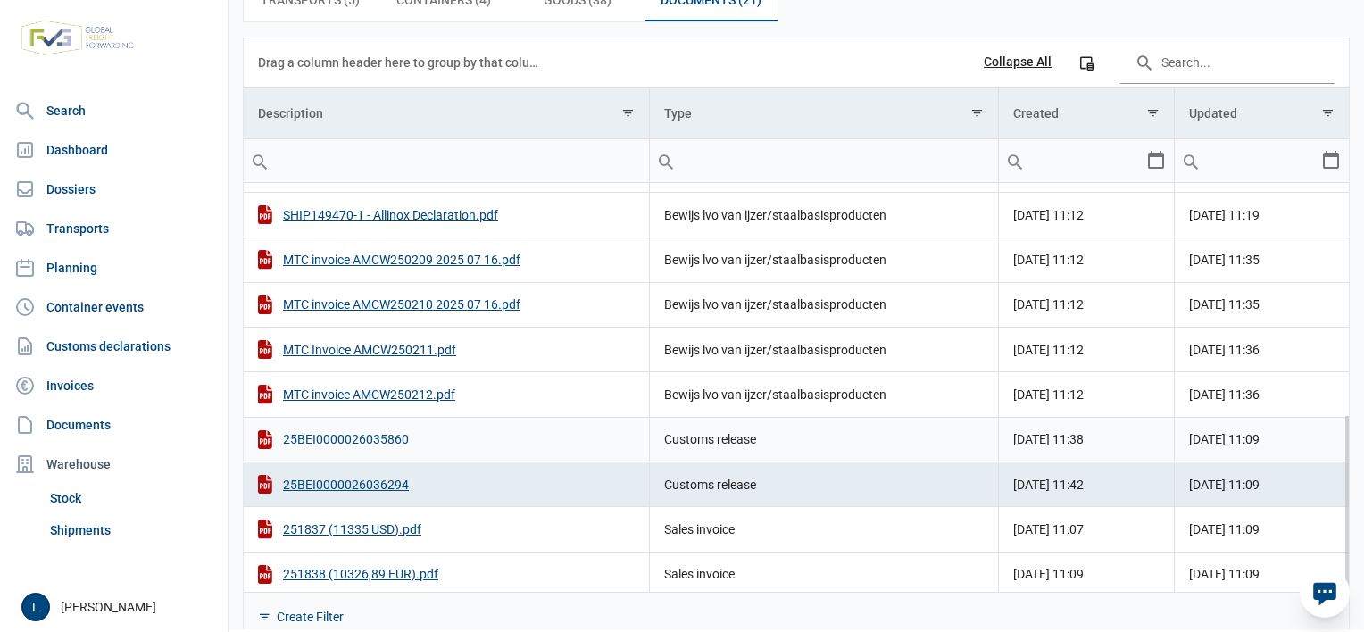
click at [379, 436] on div "25BEI0000026035860" at bounding box center [446, 439] width 377 height 19
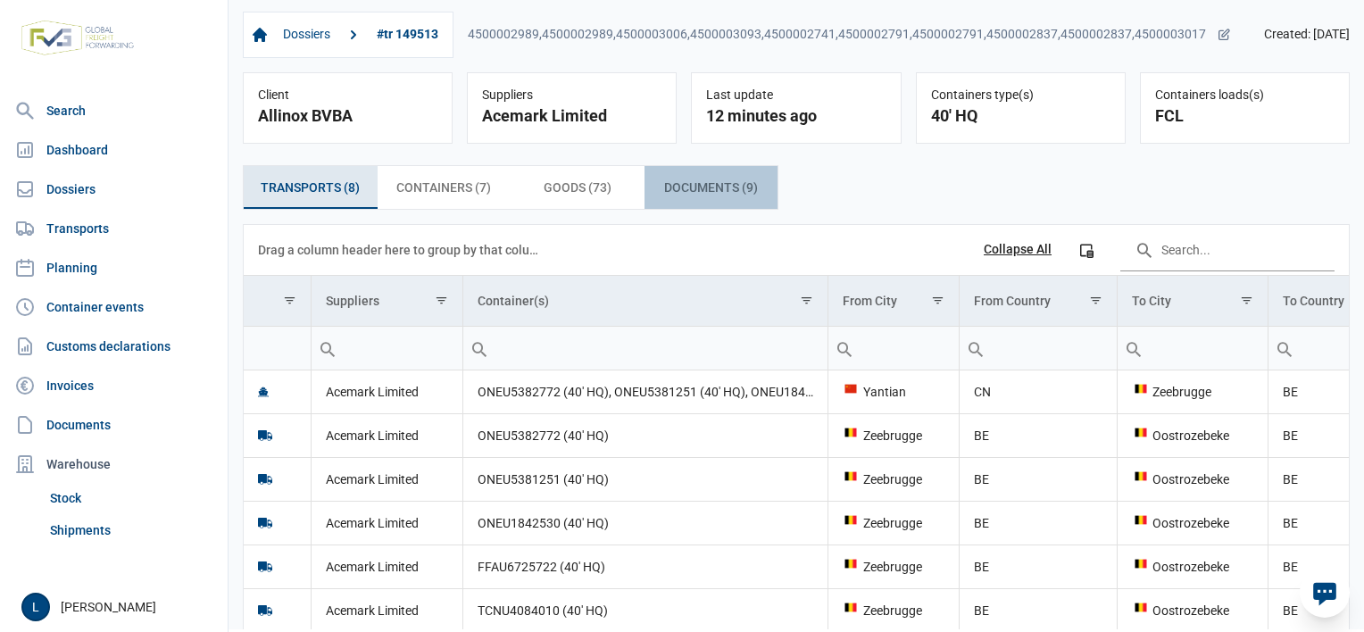
click at [682, 187] on span "Documents (9) Documents (9)" at bounding box center [711, 187] width 94 height 21
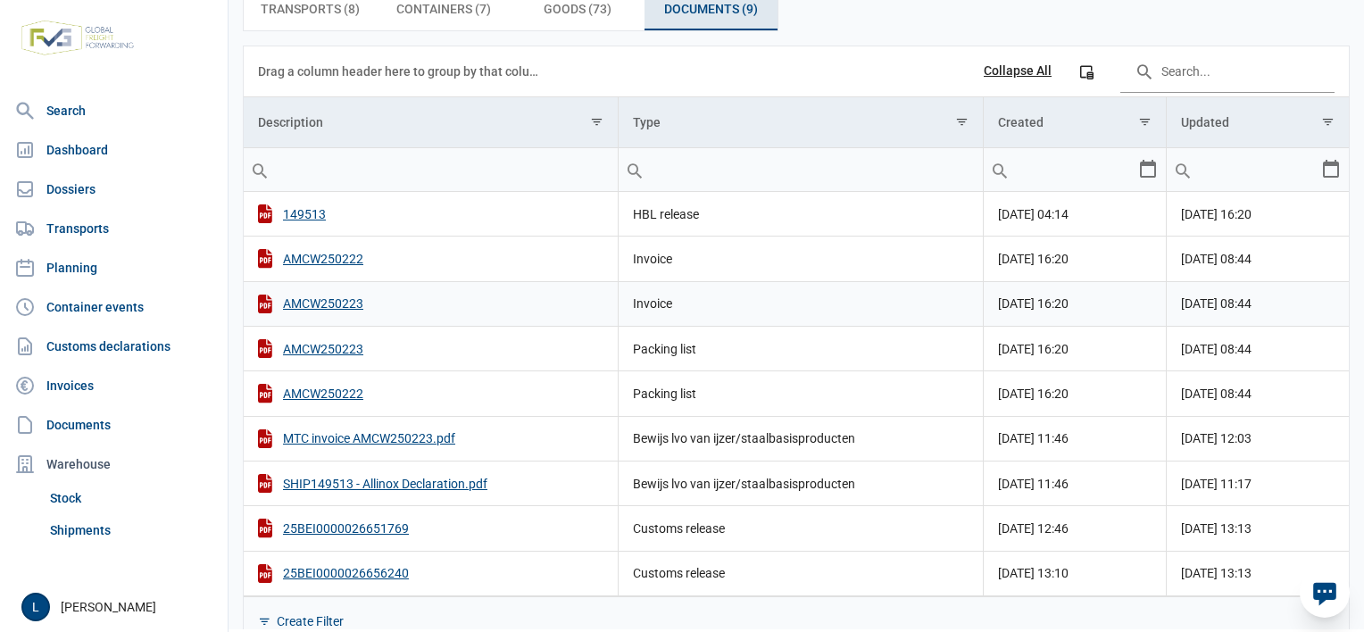
scroll to position [205, 0]
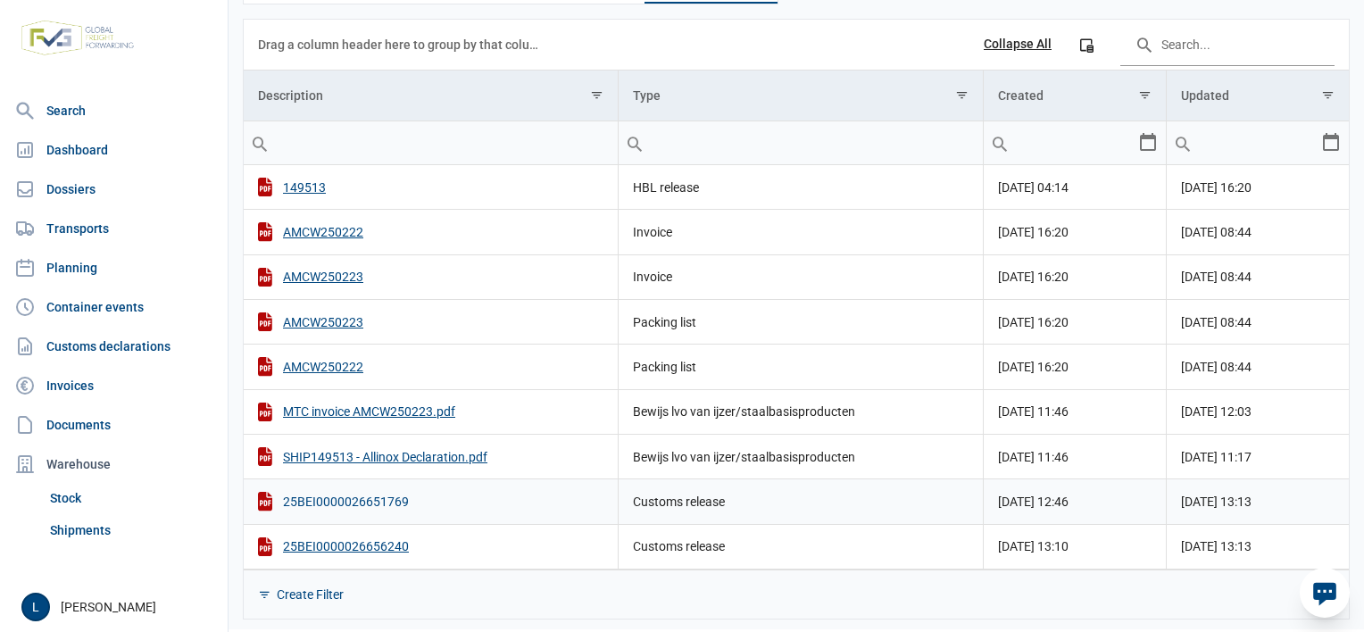
click at [381, 493] on div "25BEI0000026651769" at bounding box center [430, 501] width 345 height 19
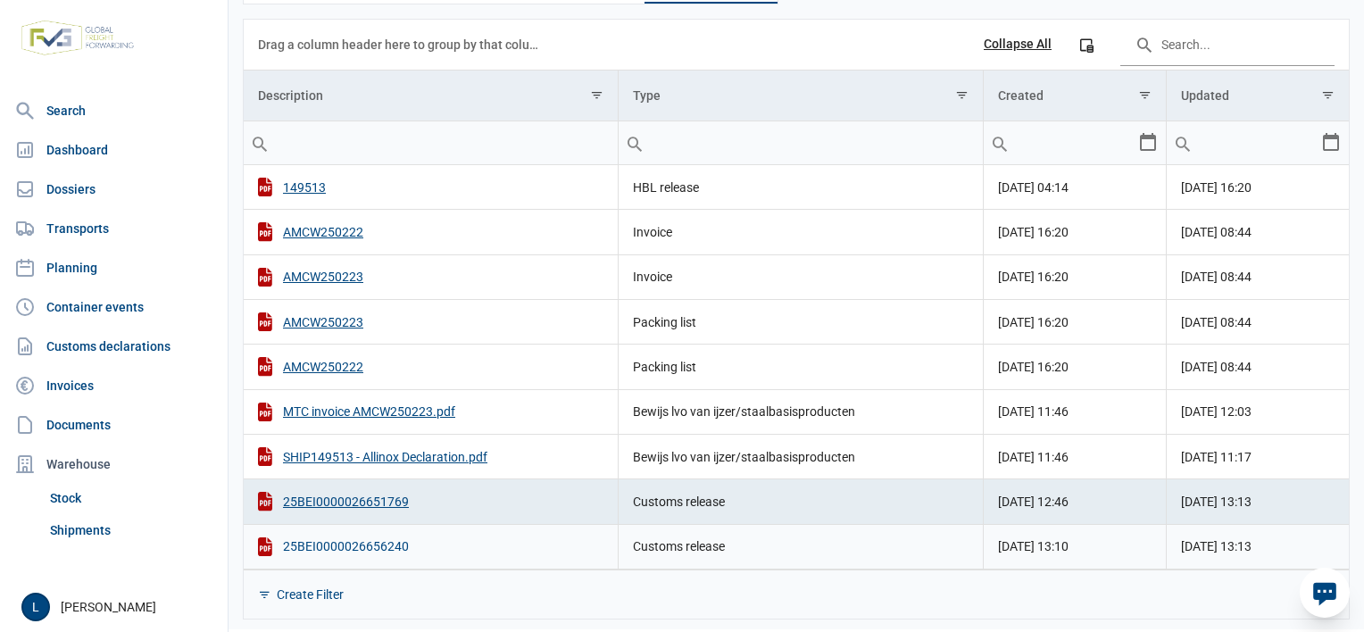
click at [368, 543] on div "25BEI0000026656240" at bounding box center [430, 546] width 345 height 19
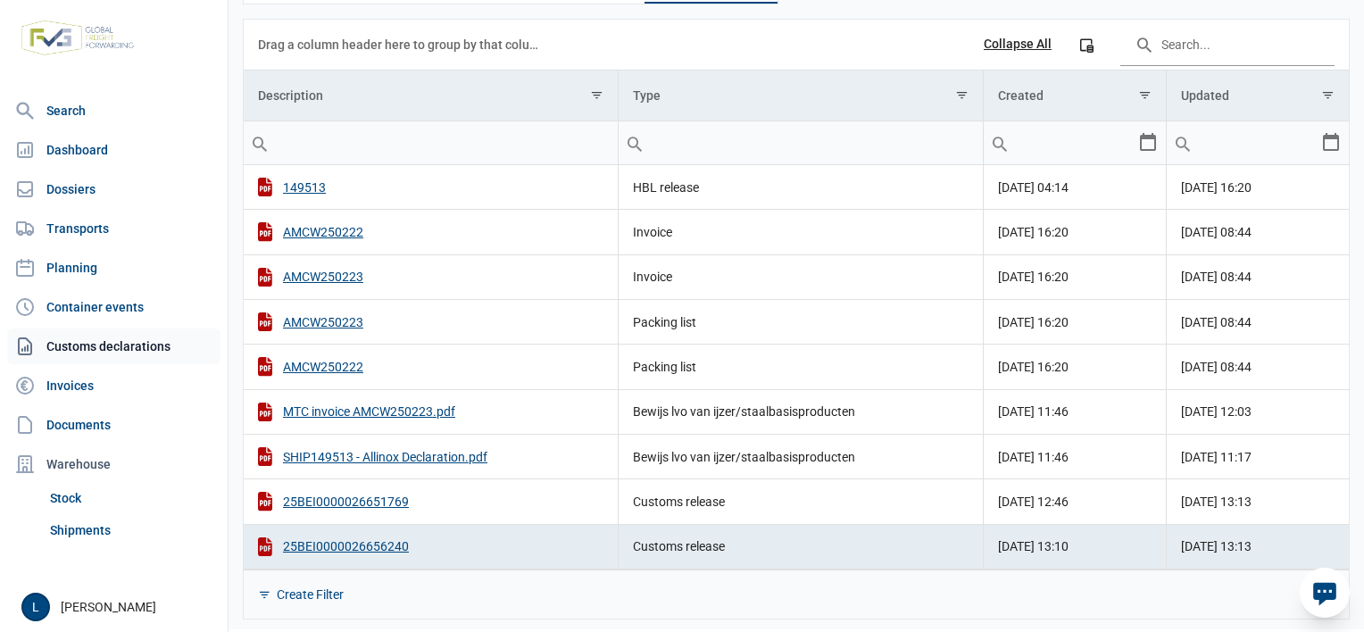
click at [146, 347] on link "Customs declarations" at bounding box center [113, 346] width 213 height 36
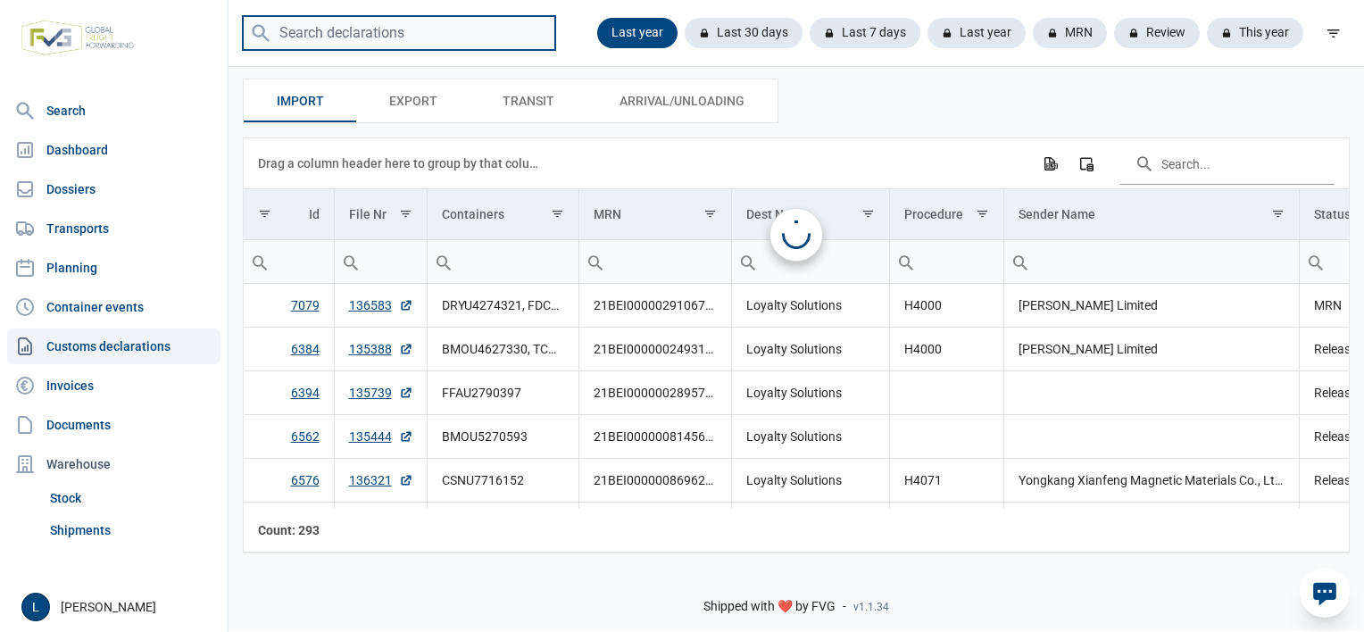
click at [403, 31] on input "search" at bounding box center [399, 33] width 312 height 35
click at [401, 32] on input "search" at bounding box center [399, 33] width 312 height 35
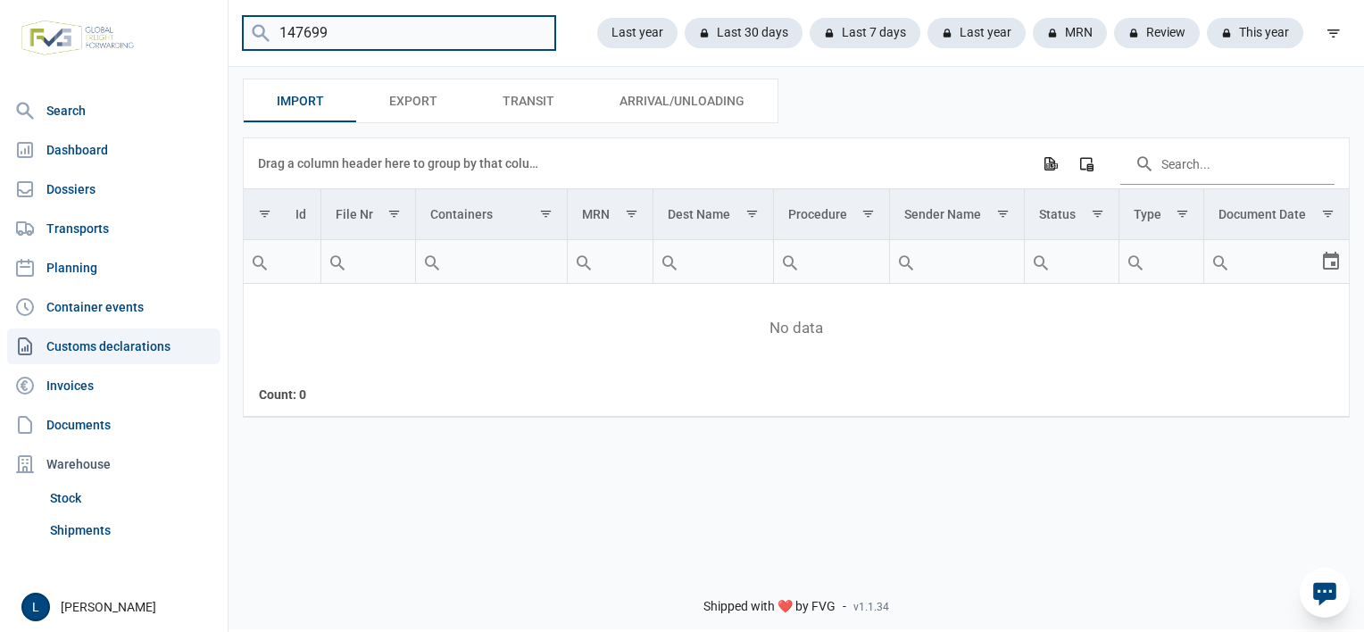
click at [432, 41] on input "147699" at bounding box center [399, 33] width 312 height 35
type input "147669"
click at [512, 485] on div "Import Import Export Export Transit Transit Arrival/Unloading Arrival/Unloading…" at bounding box center [795, 308] width 1135 height 489
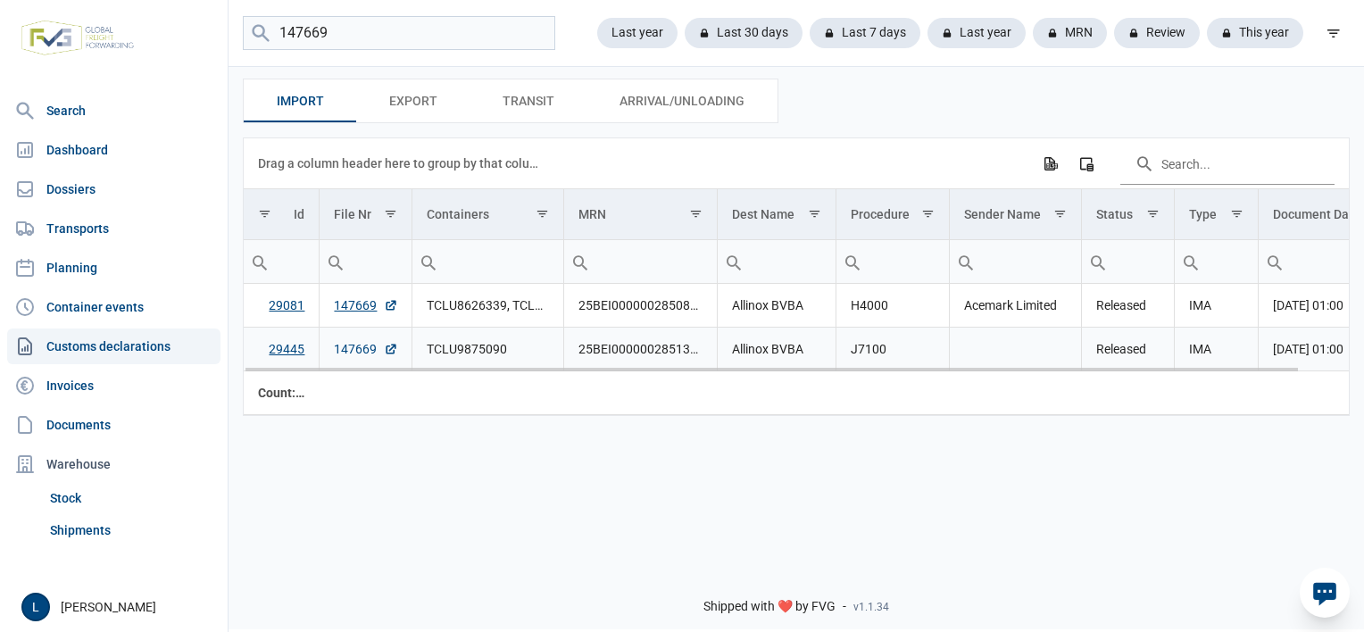
click at [353, 350] on link "147669" at bounding box center [366, 349] width 64 height 18
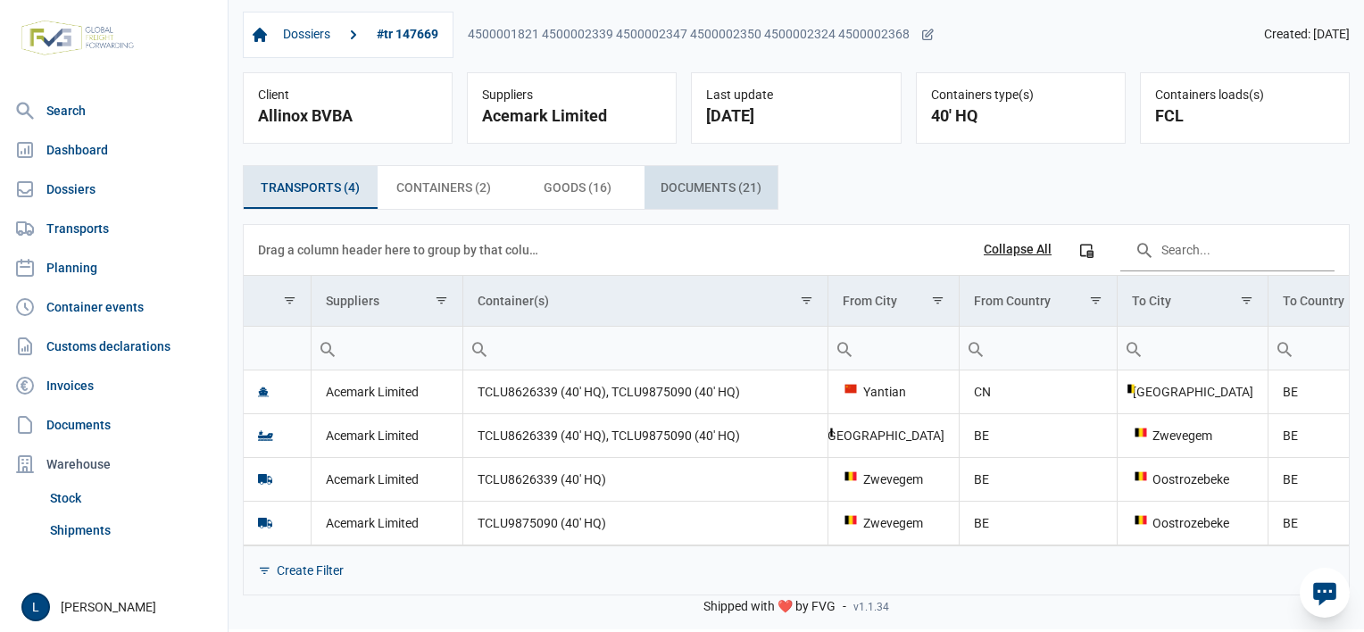
click at [727, 179] on span "Documents (21) Documents (21)" at bounding box center [710, 187] width 101 height 21
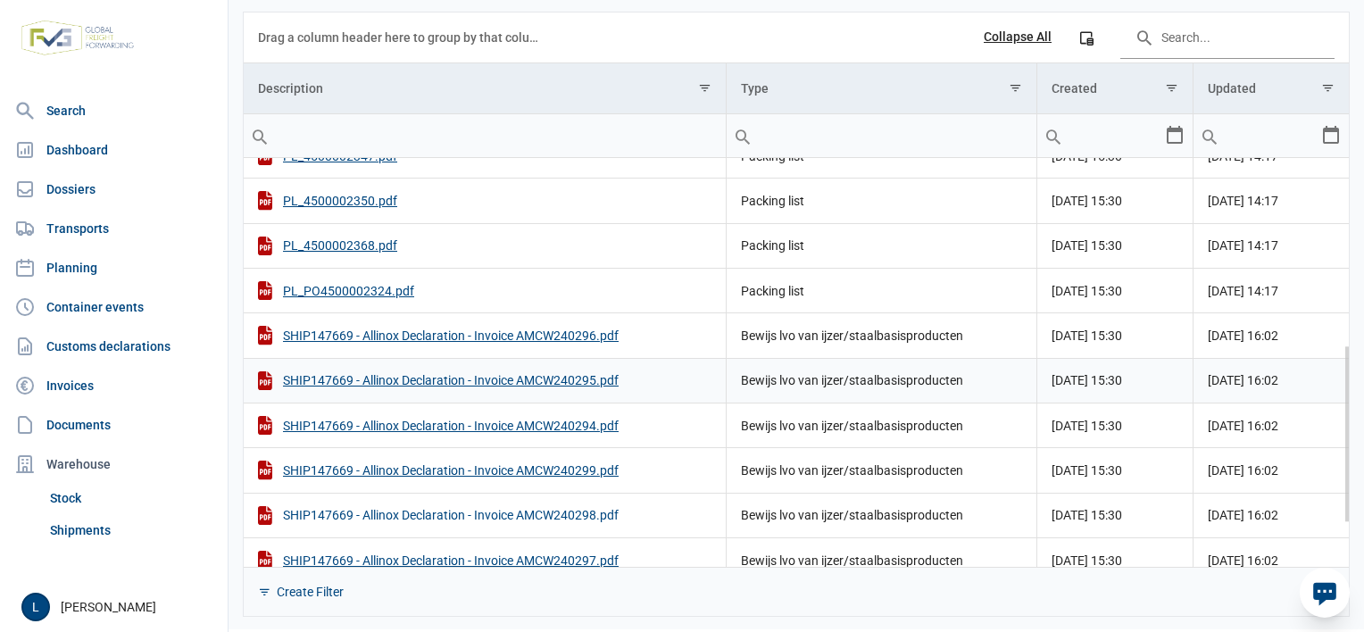
scroll to position [529, 0]
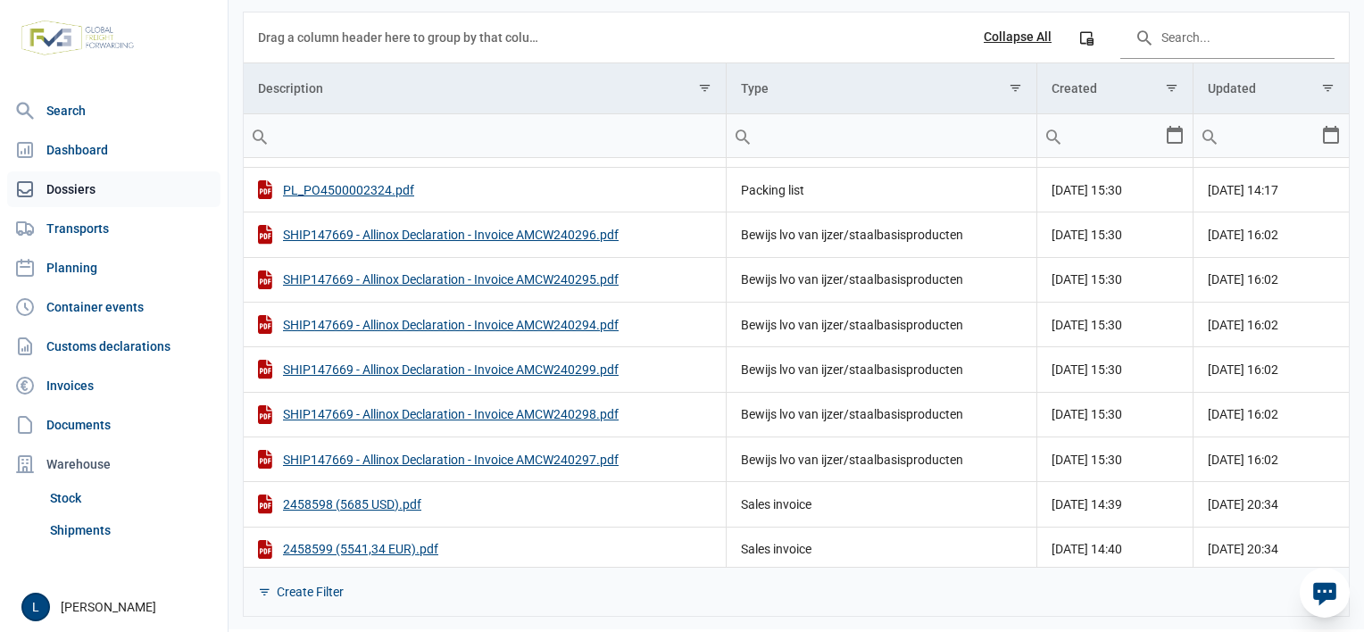
drag, startPoint x: 86, startPoint y: 186, endPoint x: 95, endPoint y: 179, distance: 11.6
click at [86, 186] on link "Dossiers" at bounding box center [113, 189] width 213 height 36
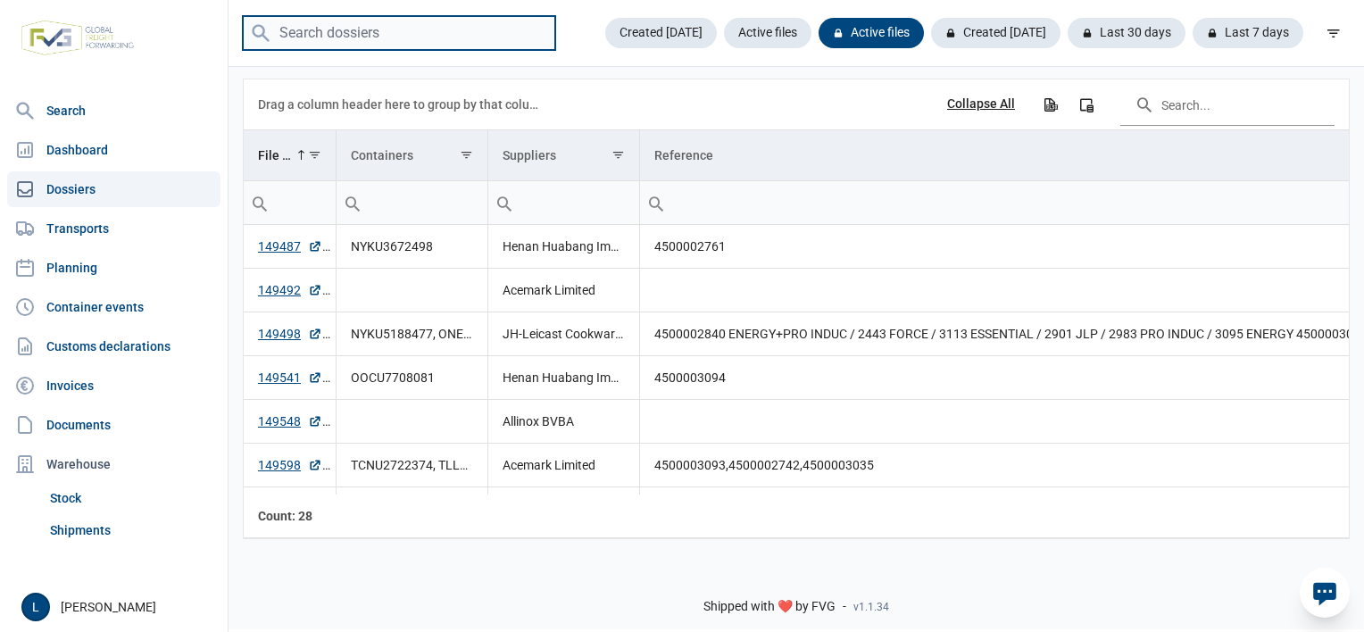
click at [431, 44] on input "search" at bounding box center [399, 33] width 312 height 35
type input "147669"
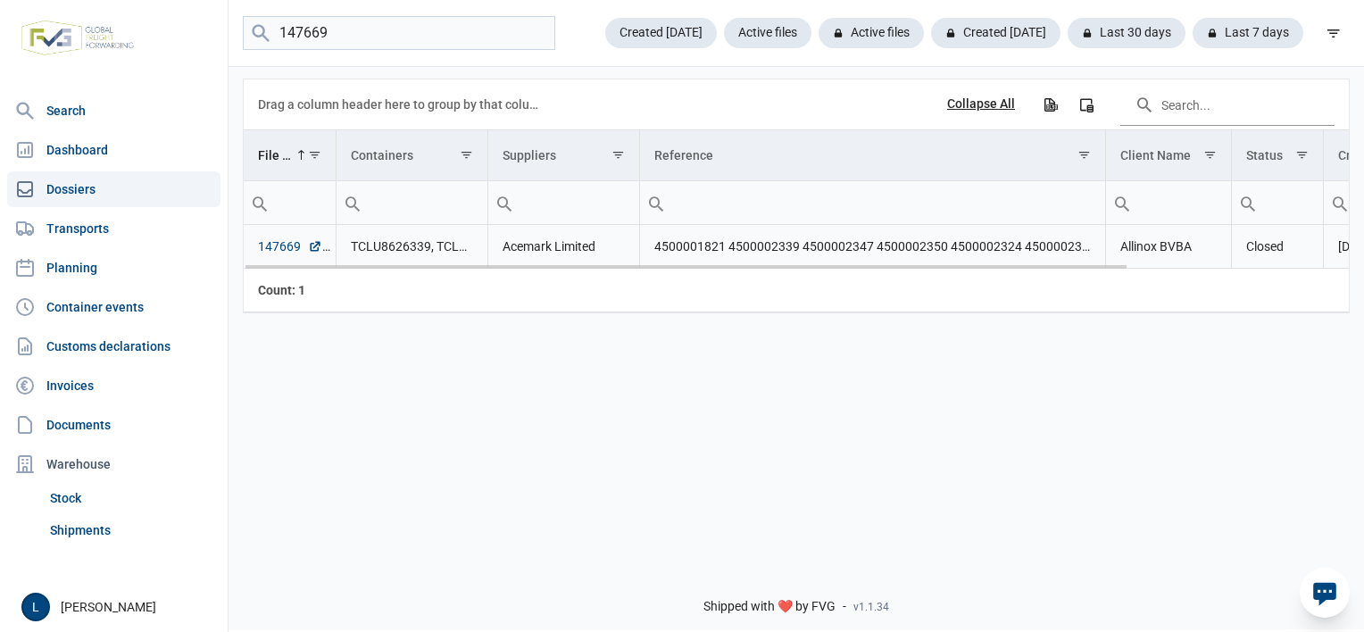
click at [293, 243] on link "147669" at bounding box center [290, 246] width 64 height 18
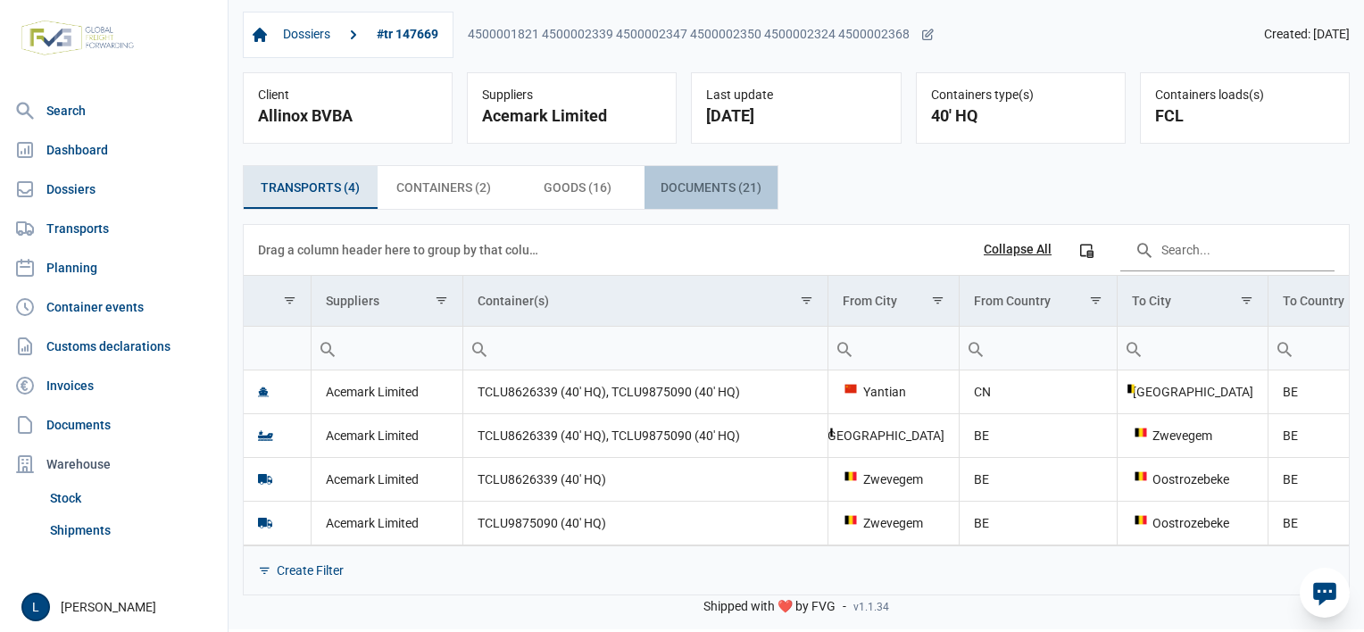
click at [714, 185] on span "Documents (21) Documents (21)" at bounding box center [710, 187] width 101 height 21
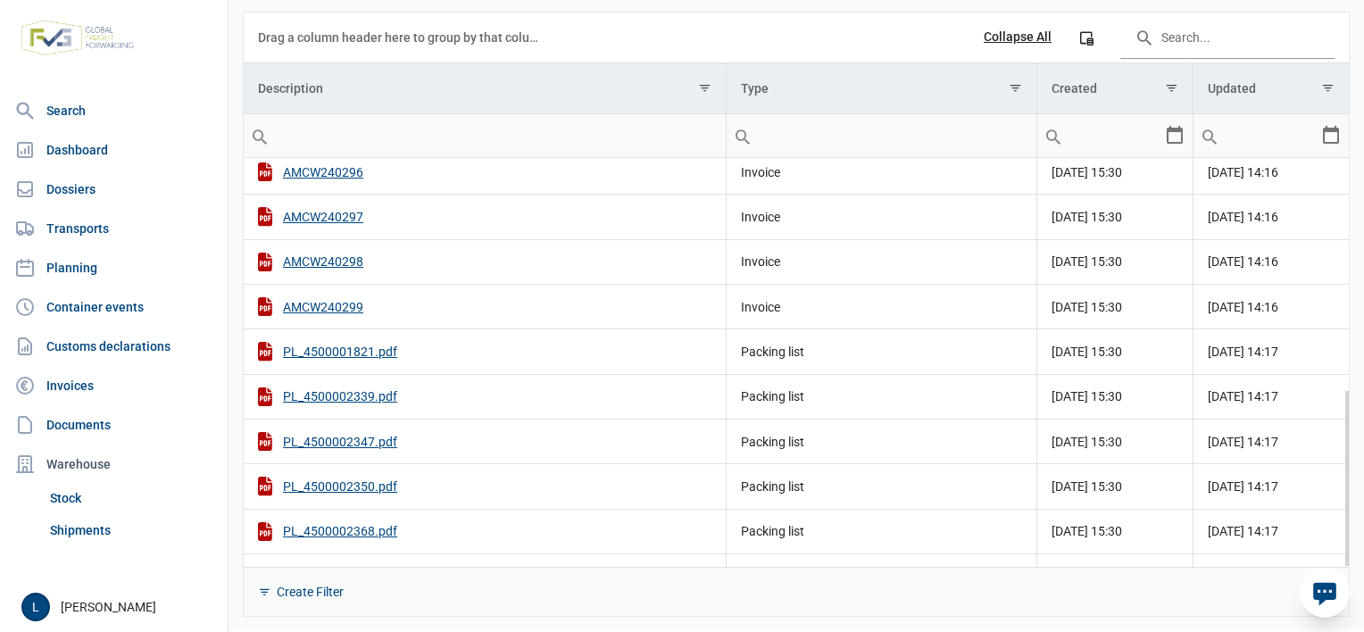
scroll to position [529, 0]
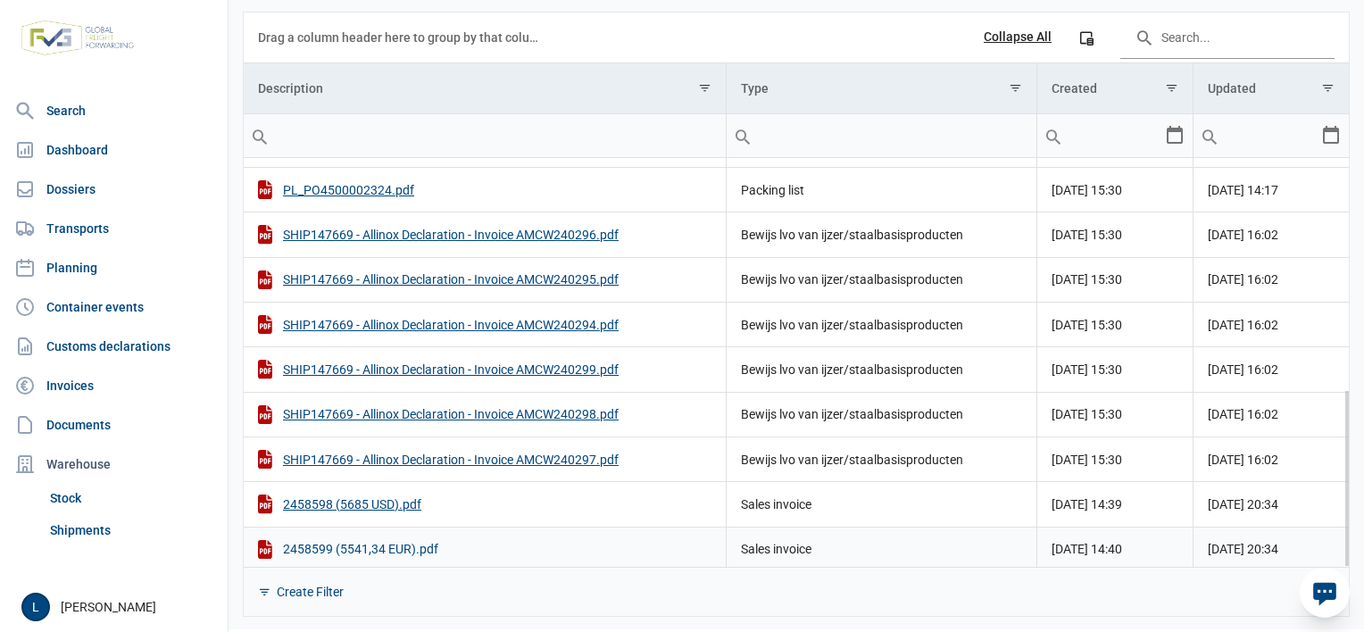
click at [392, 544] on div "2458599 (5541,34 EUR).pdf" at bounding box center [484, 549] width 453 height 19
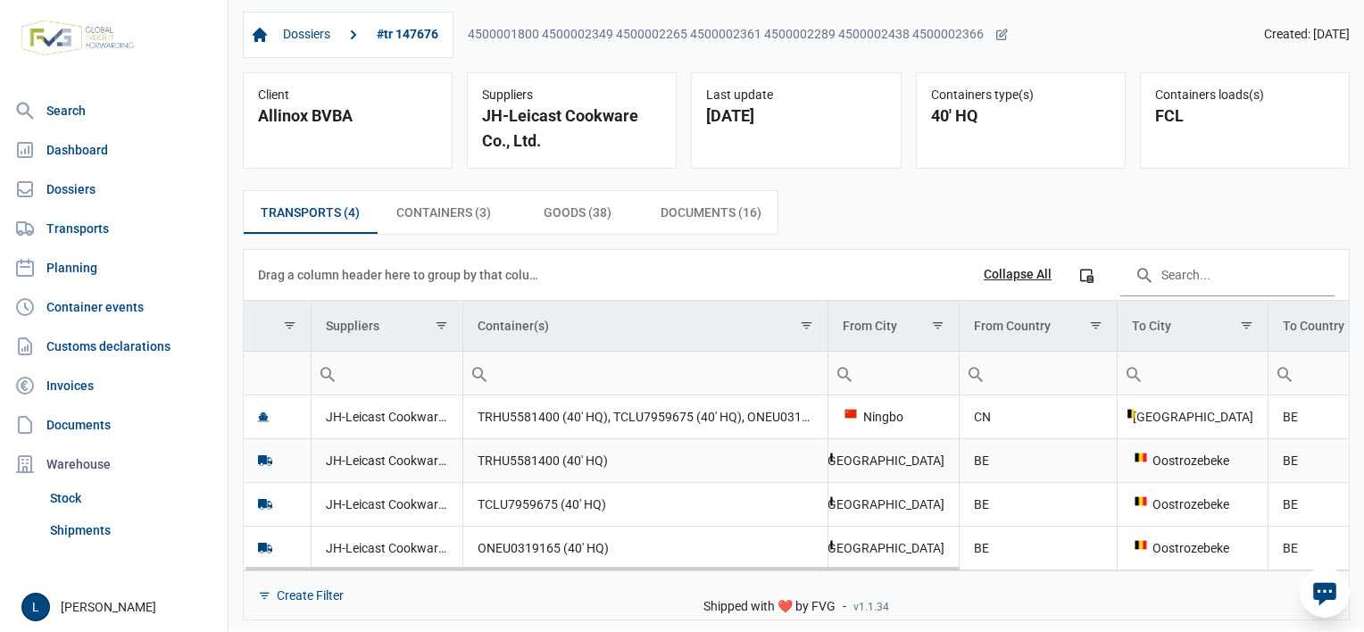
scroll to position [2, 0]
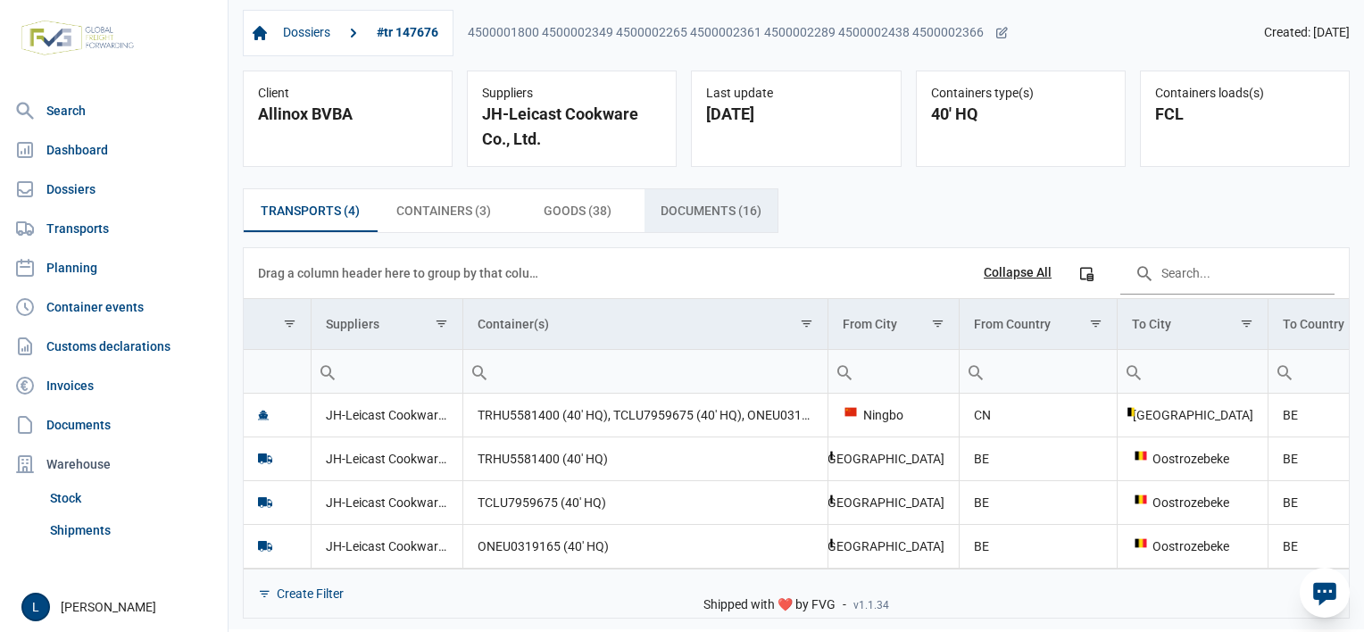
click at [723, 212] on span "Documents (16) Documents (16)" at bounding box center [710, 210] width 101 height 21
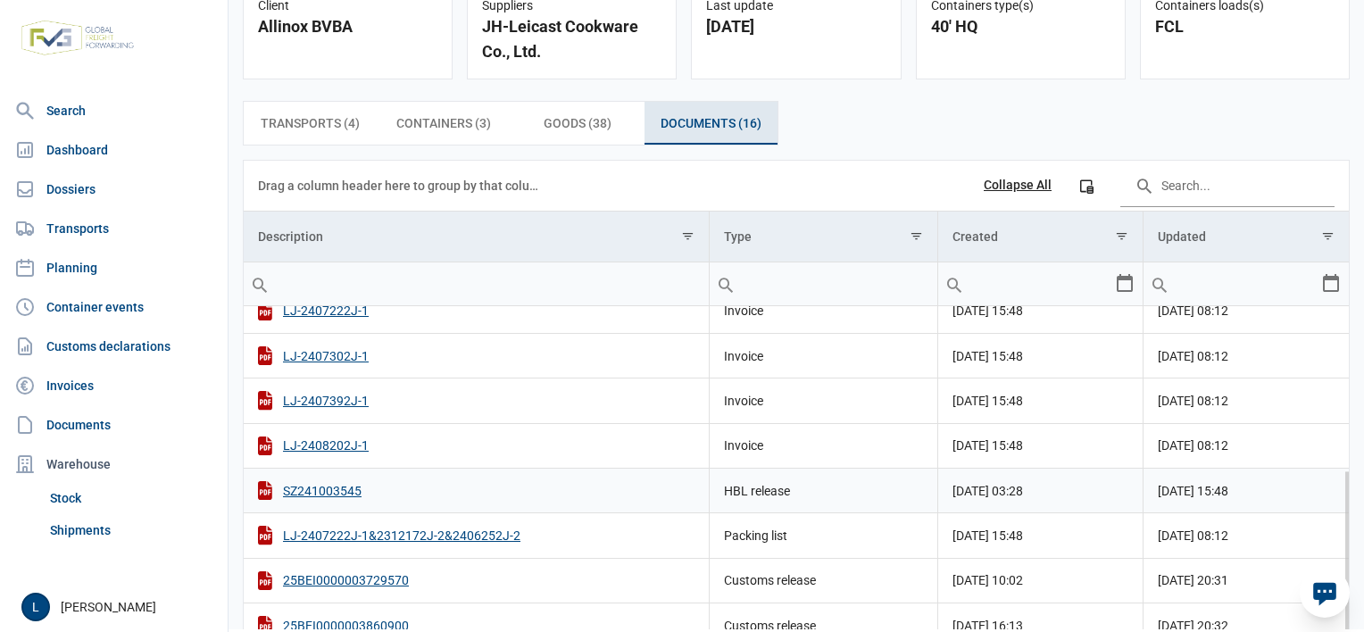
scroll to position [304, 0]
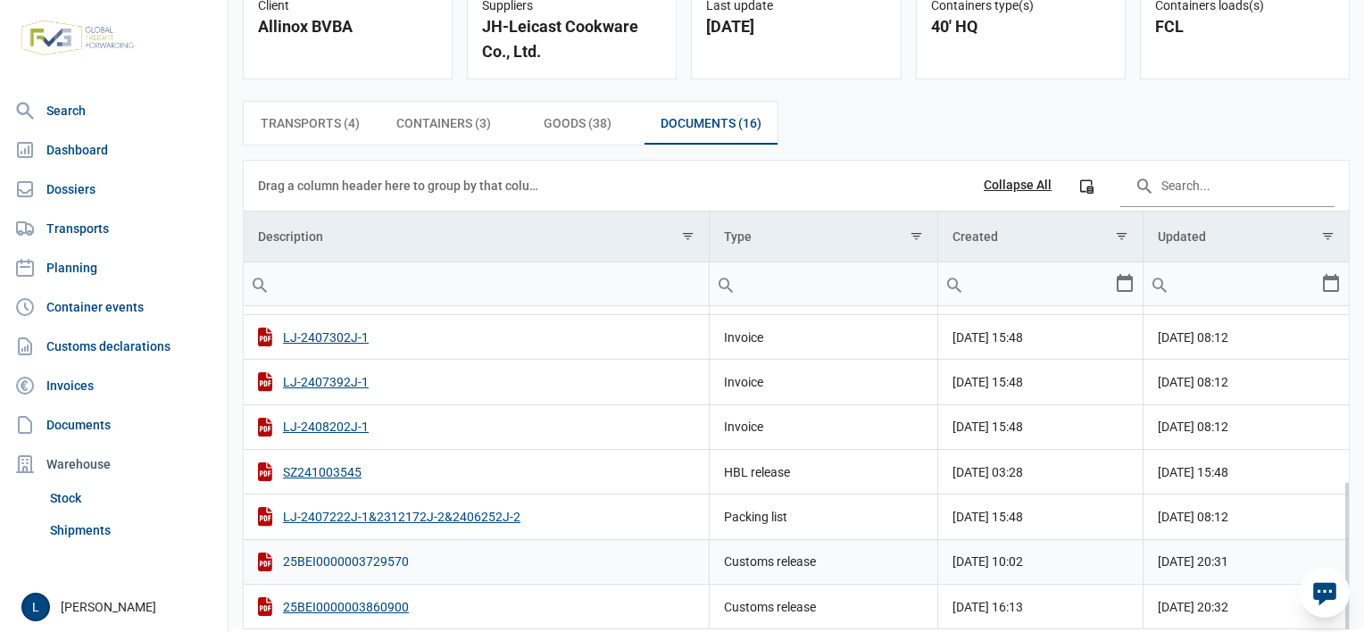
click at [378, 564] on div "25BEI0000003729570" at bounding box center [476, 561] width 436 height 19
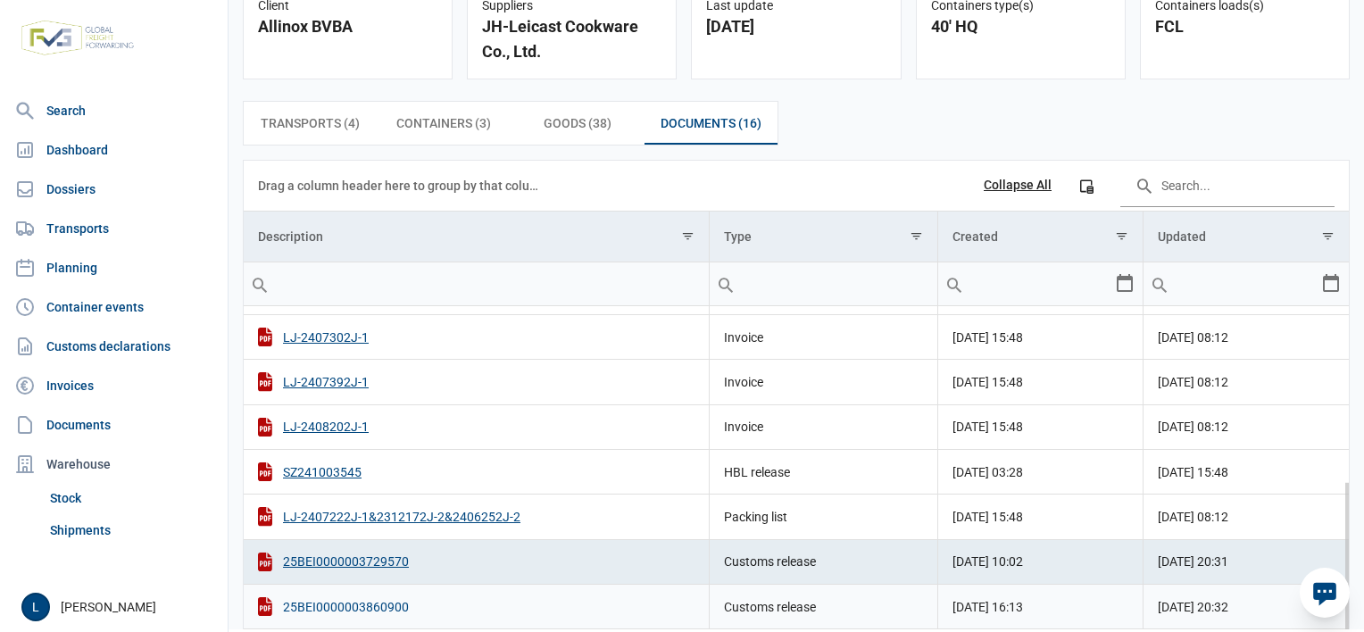
click at [383, 603] on div "25BEI0000003860900" at bounding box center [476, 606] width 436 height 19
